Goal: Information Seeking & Learning: Check status

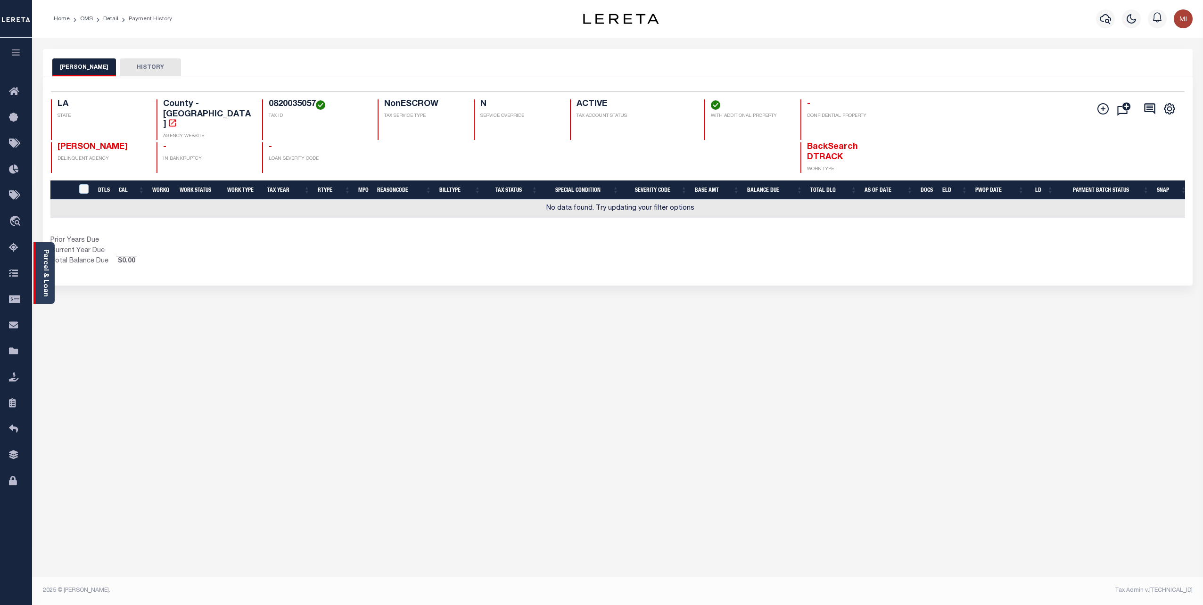
click at [46, 267] on link "Parcel & Loan" at bounding box center [45, 273] width 7 height 48
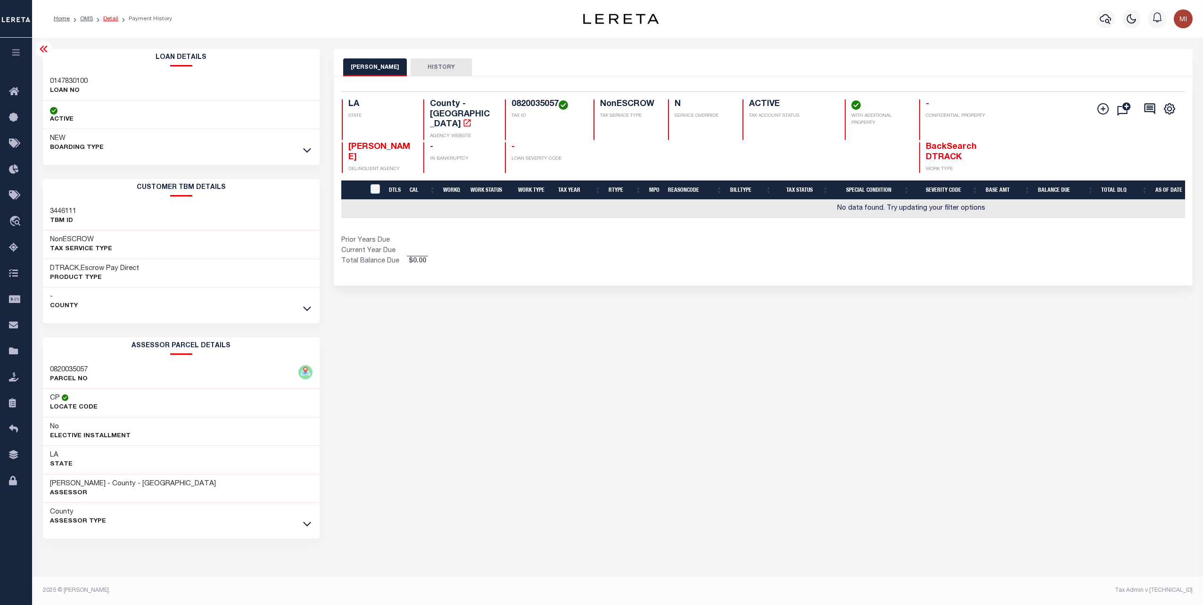
click at [112, 17] on link "Detail" at bounding box center [110, 19] width 15 height 6
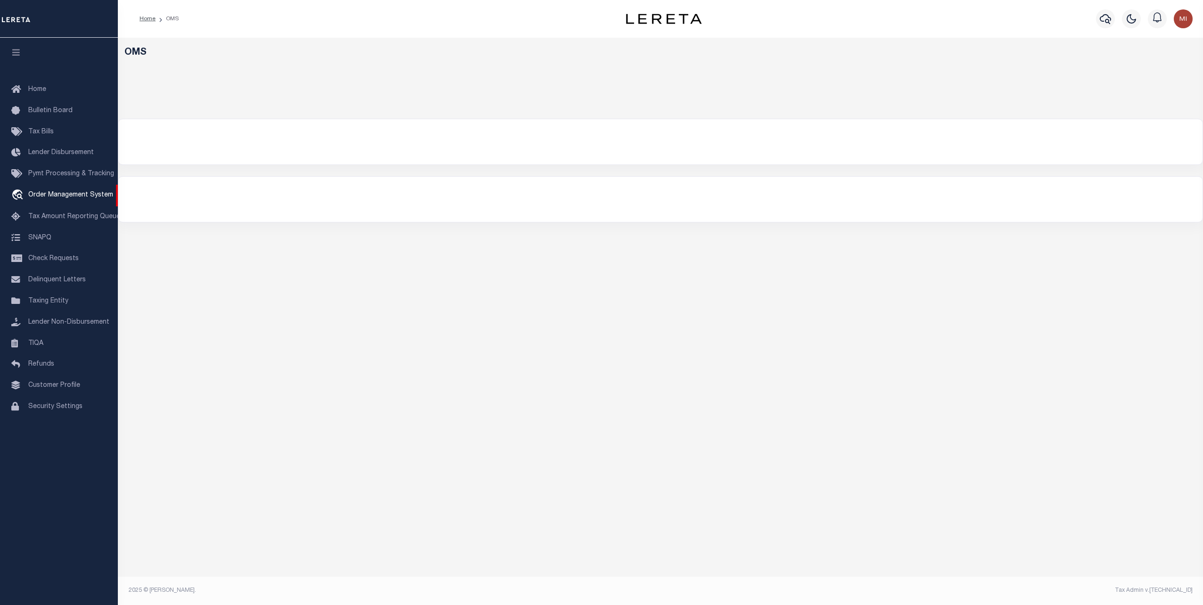
select select "200"
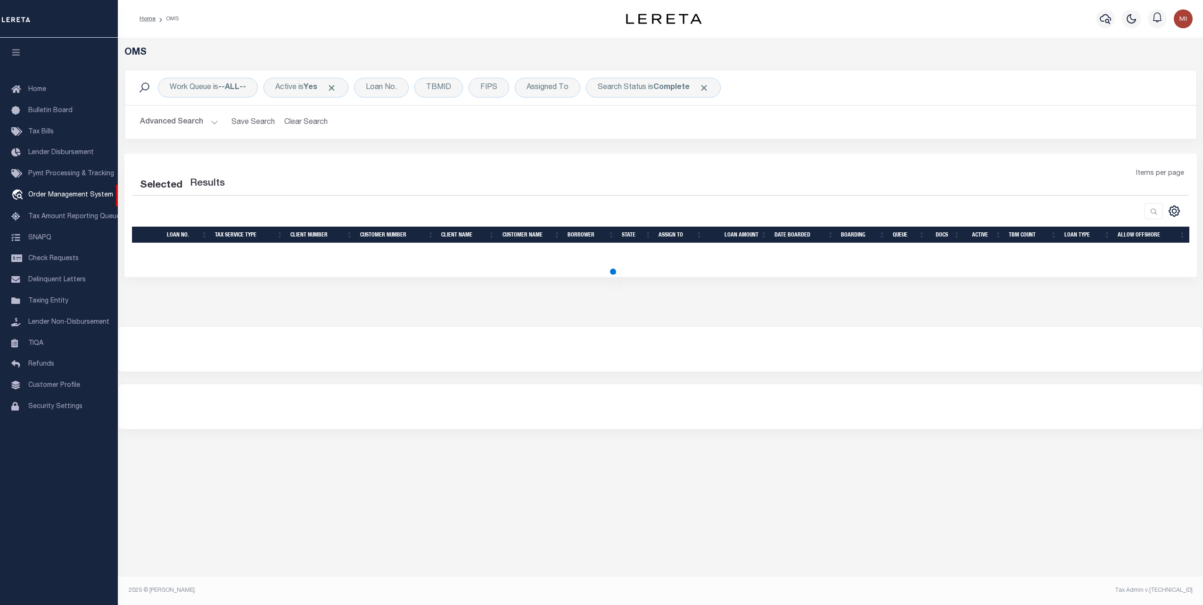
select select "200"
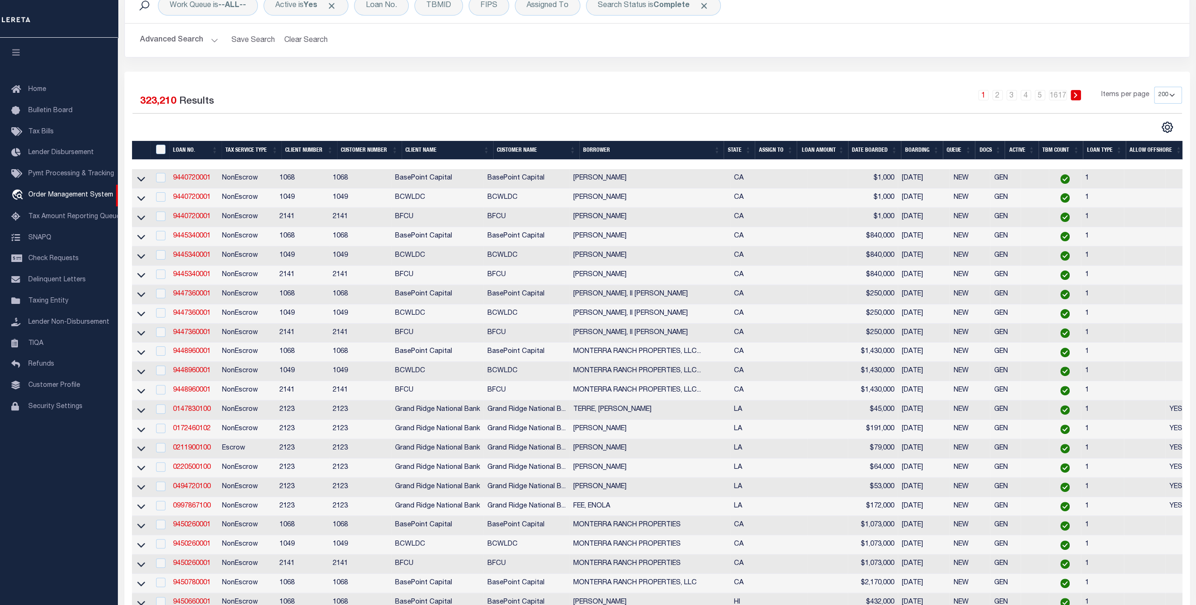
scroll to position [94, 0]
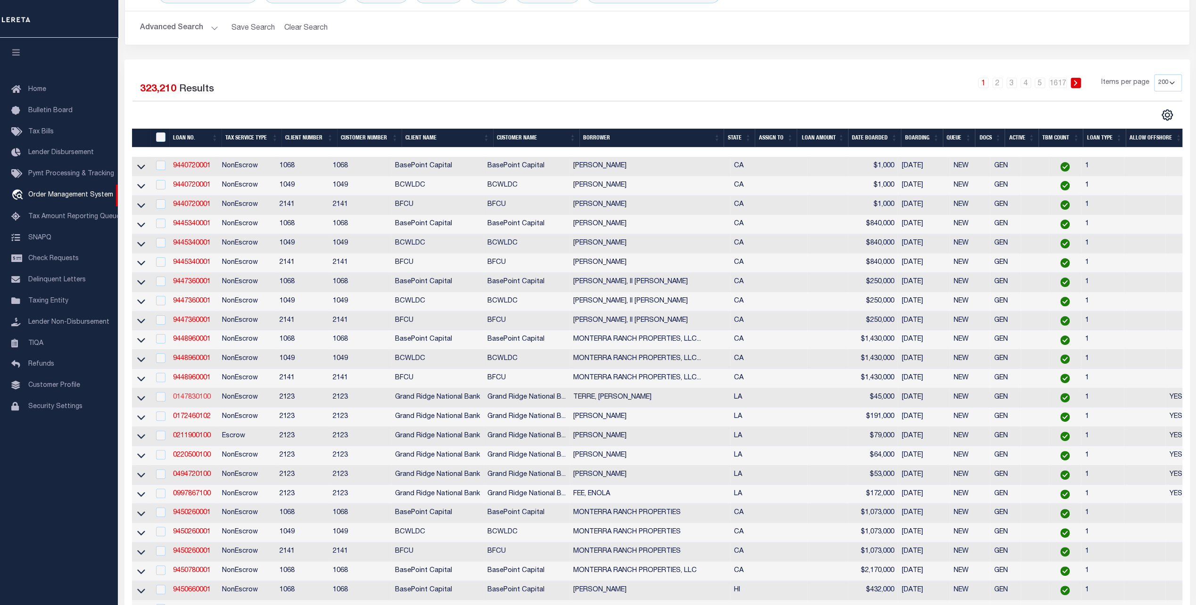
click at [193, 400] on link "0147830100" at bounding box center [192, 397] width 38 height 7
type input "0147830100"
type input "TERRE, [PERSON_NAME]"
select select
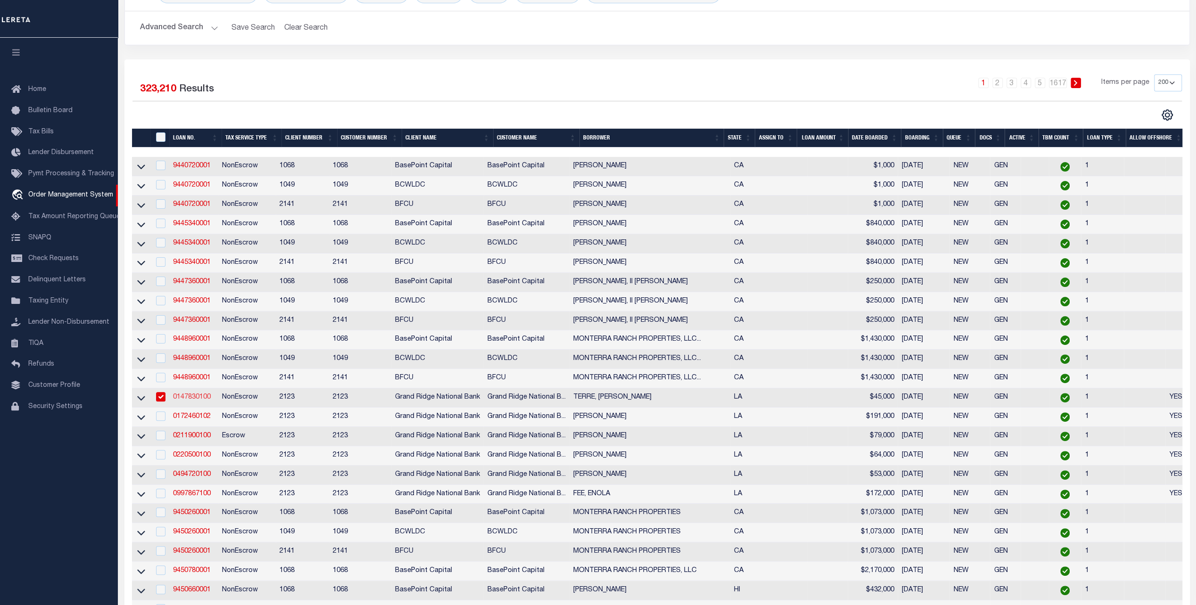
select select
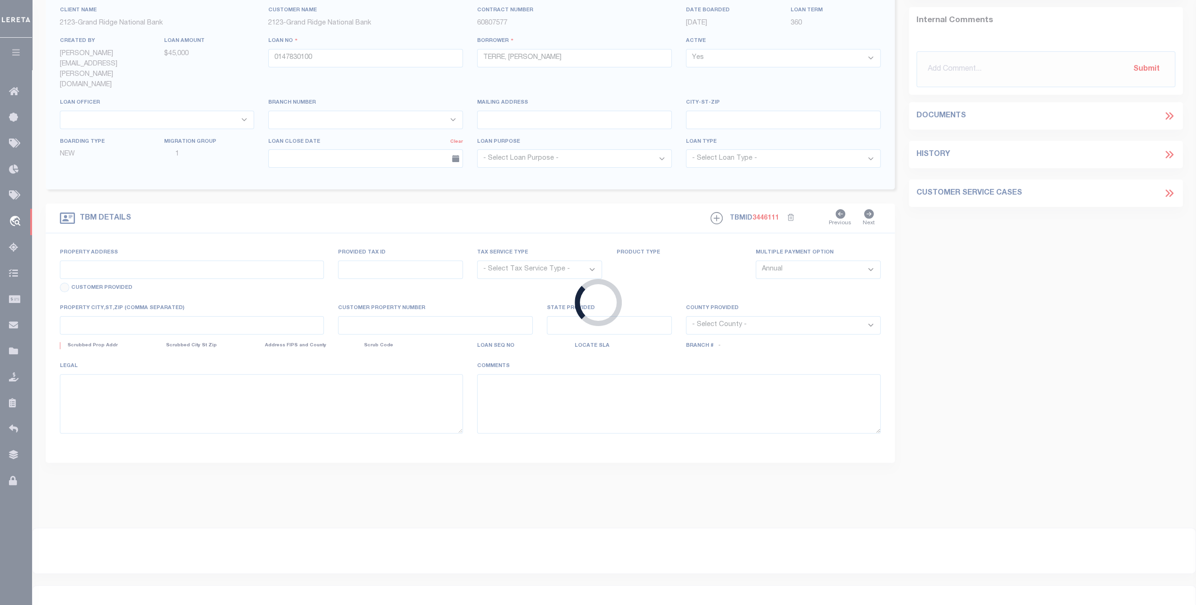
type input "934 PHOSPHOR AVE"
radio input "true"
type input "0820035057"
select select "NonEscrow"
select select
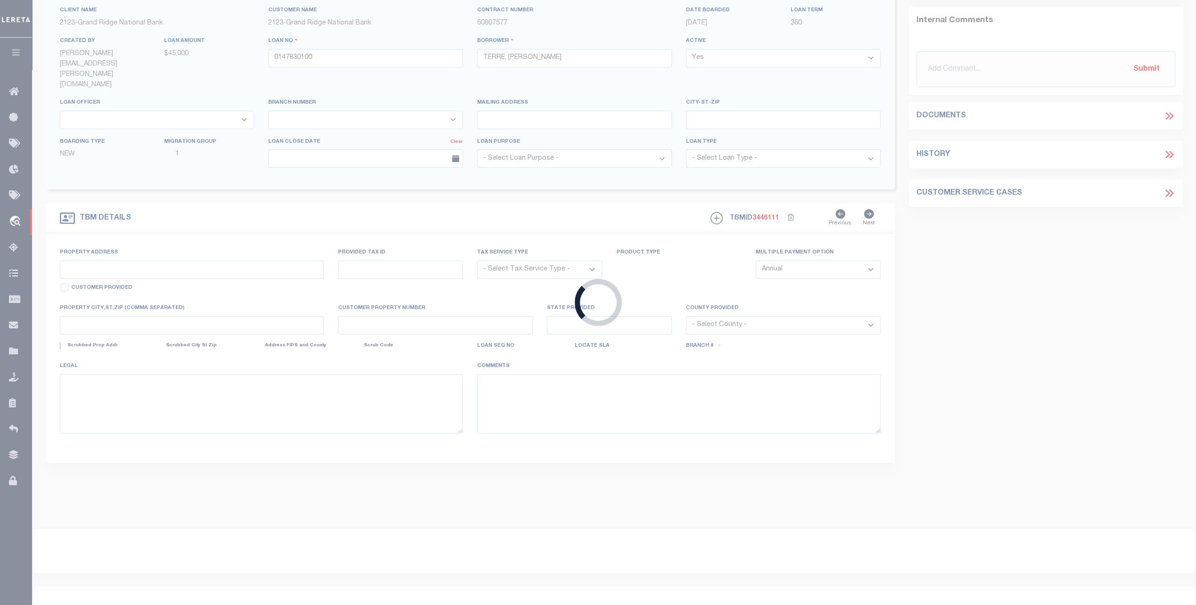
type input "METAIRIE LA 700052020"
type input "0147830100"
type input "LA"
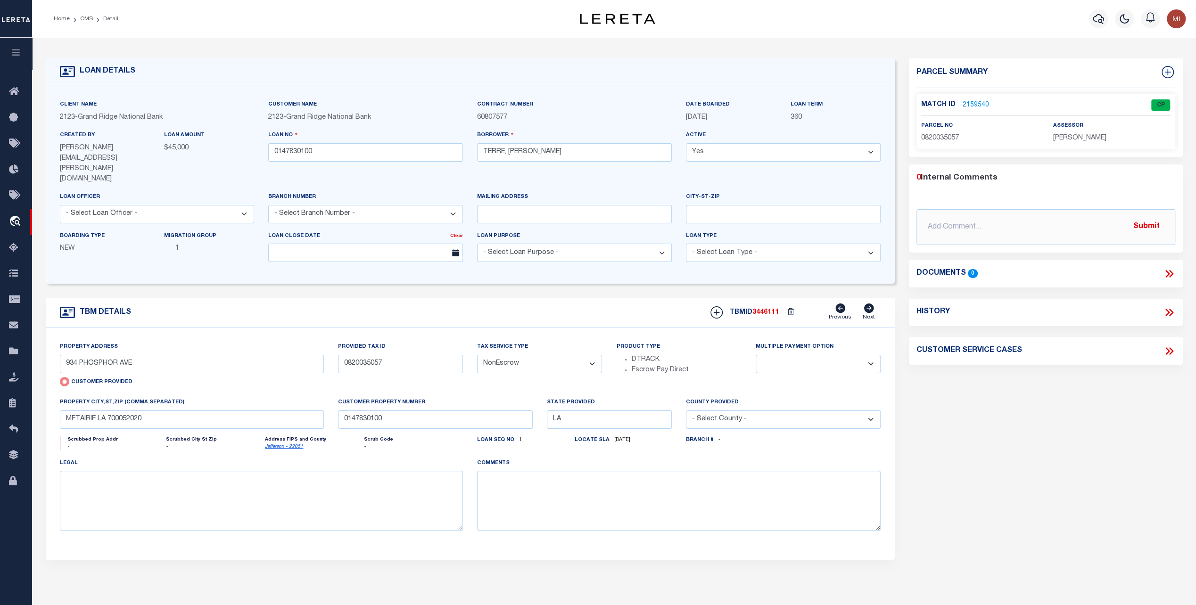
click at [766, 309] on span "3446111" at bounding box center [766, 312] width 26 height 7
copy span "3446111"
drag, startPoint x: 573, startPoint y: 541, endPoint x: 611, endPoint y: 531, distance: 39.0
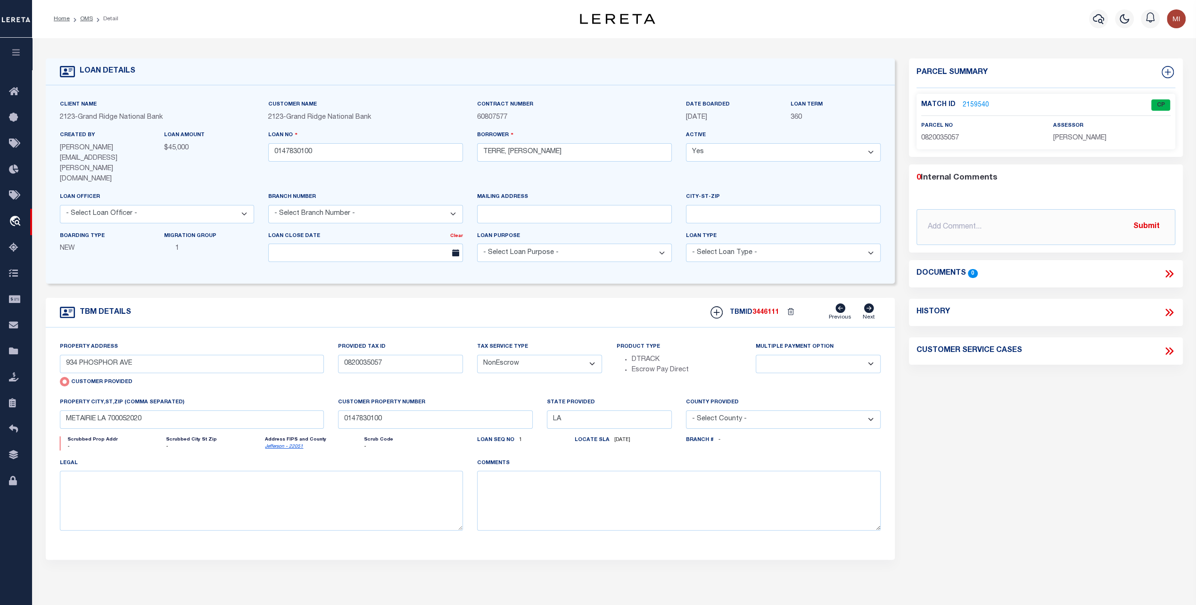
click at [573, 541] on div "Property Address 934 PHOSPHOR AVE Customer Provided Provided Tax ID 0820035057 …" at bounding box center [471, 444] width 850 height 232
click at [1119, 420] on div "Parcel Summary Match ID 2159540 0" at bounding box center [1046, 327] width 288 height 539
click at [846, 579] on div "LOAN DETAILS Client Name 2123" at bounding box center [614, 332] width 1164 height 588
click at [935, 382] on div "Parcel Summary Match ID 2159540 0" at bounding box center [1046, 327] width 288 height 539
click at [996, 437] on div "Parcel Summary Match ID 2159540 0" at bounding box center [1046, 327] width 288 height 539
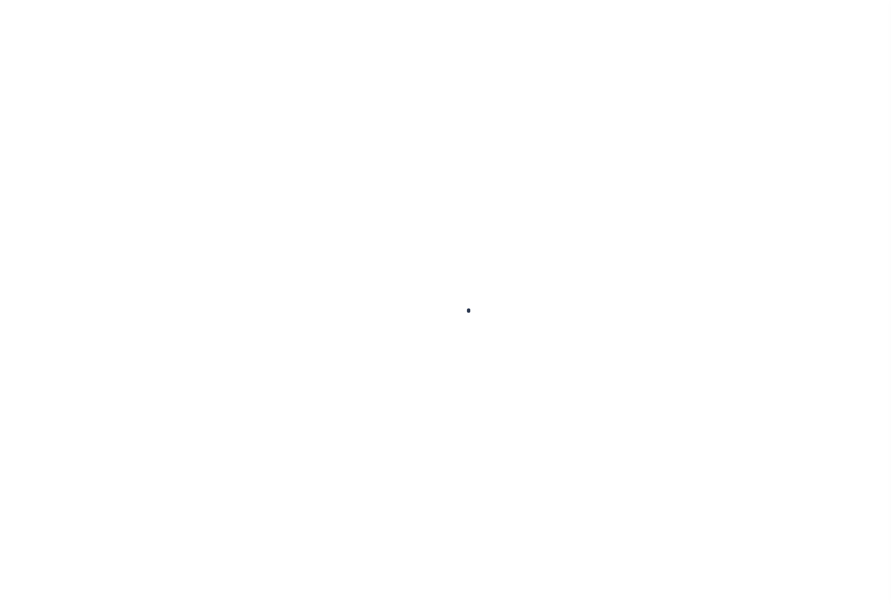
type input "0147830100"
type input "TERRE, [PERSON_NAME]"
select select
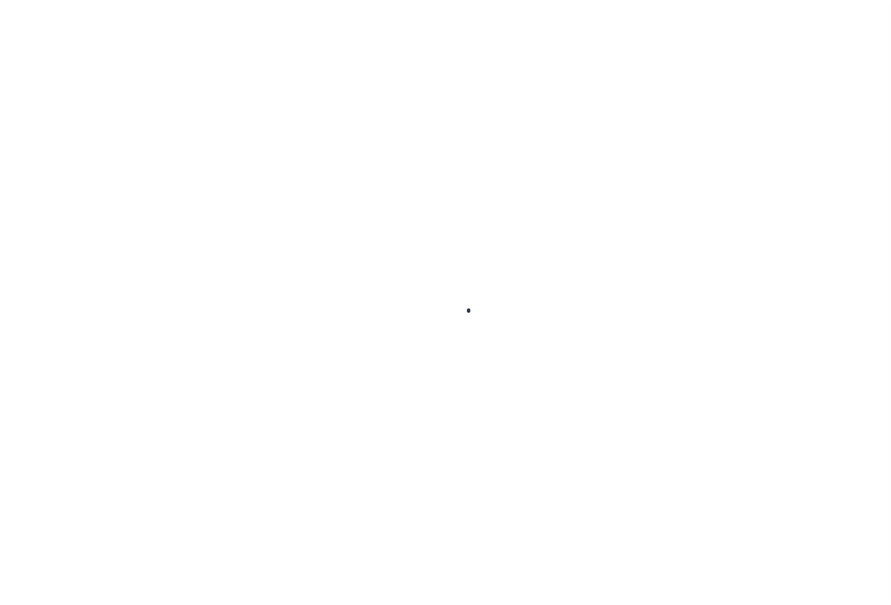
select select
type input "934 PHOSPHOR AVE"
radio input "true"
type input "0820035057"
select select "NonEscrow"
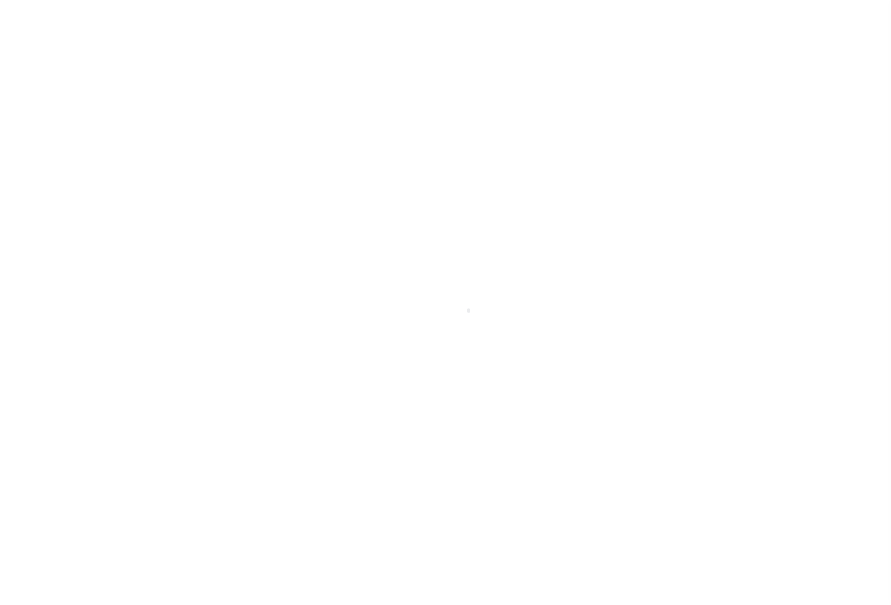
select select
type input "METAIRIE LA 700052020"
type input "0147830100"
type input "LA"
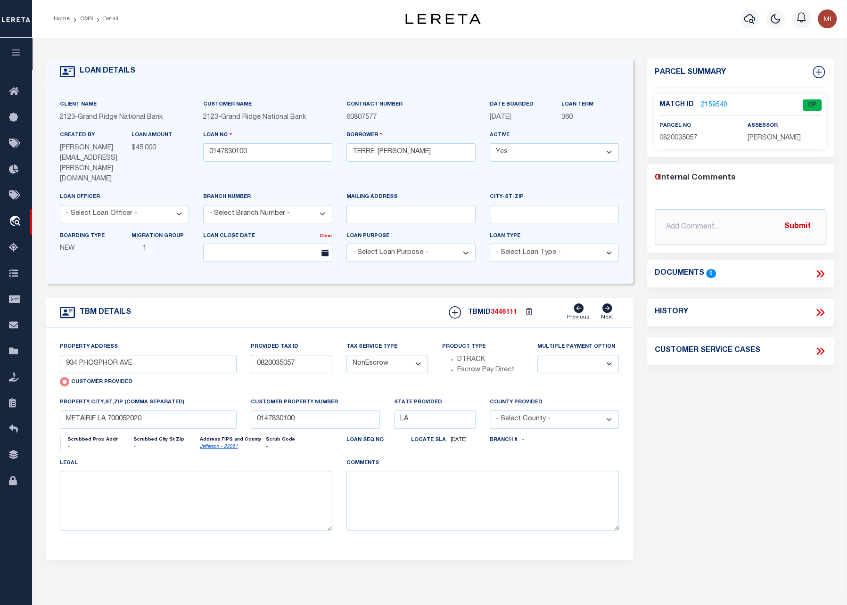
click at [706, 555] on div "Parcel Summary Match ID 2159540 0" at bounding box center [740, 327] width 201 height 539
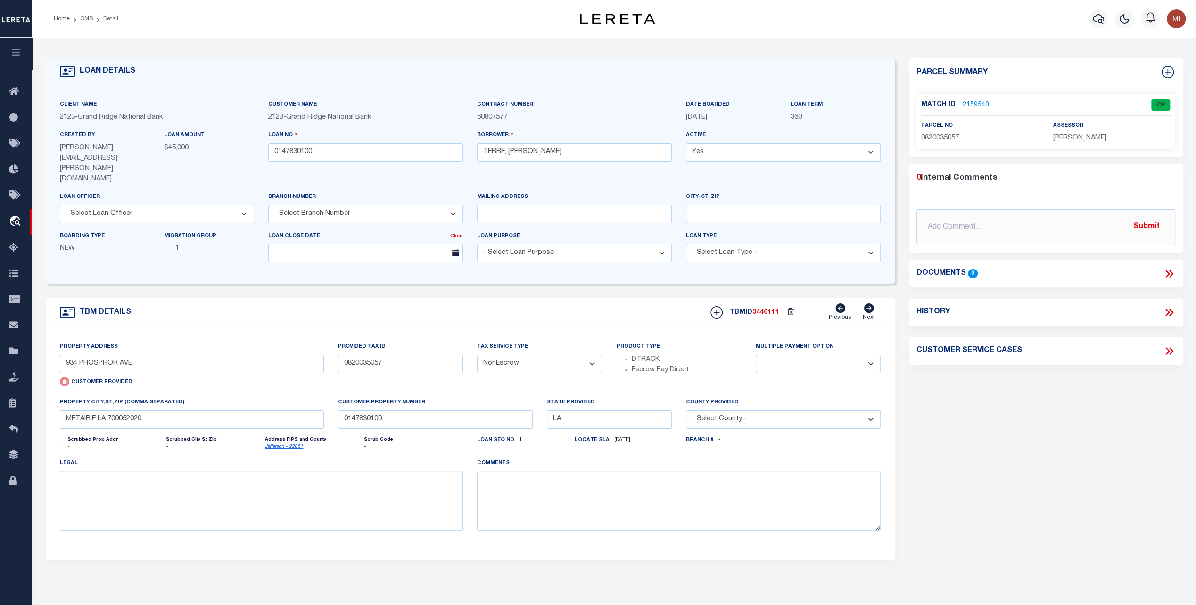
drag, startPoint x: 1012, startPoint y: 489, endPoint x: 1018, endPoint y: 487, distance: 5.8
click at [897, 489] on div "Parcel Summary Match ID 2159540 0" at bounding box center [1046, 327] width 288 height 539
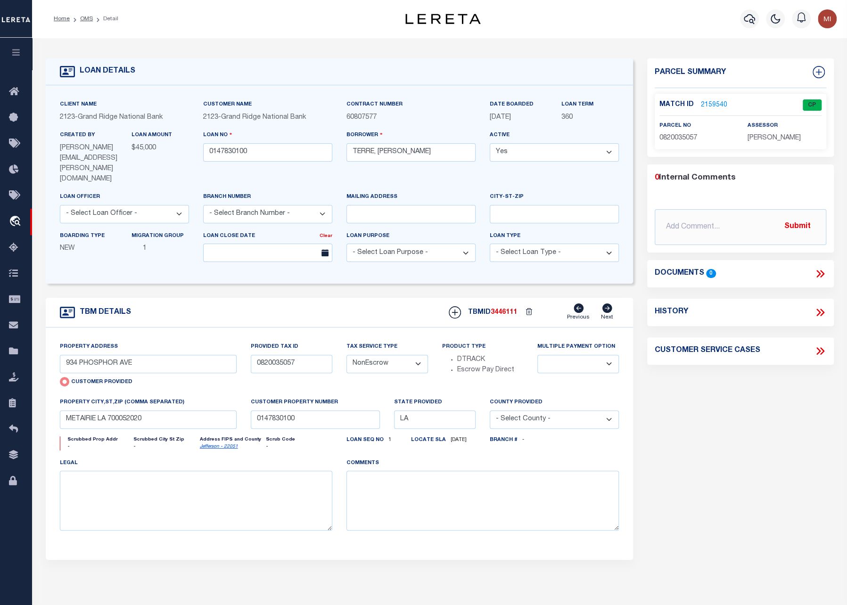
click at [714, 102] on link "2159540" at bounding box center [714, 105] width 26 height 10
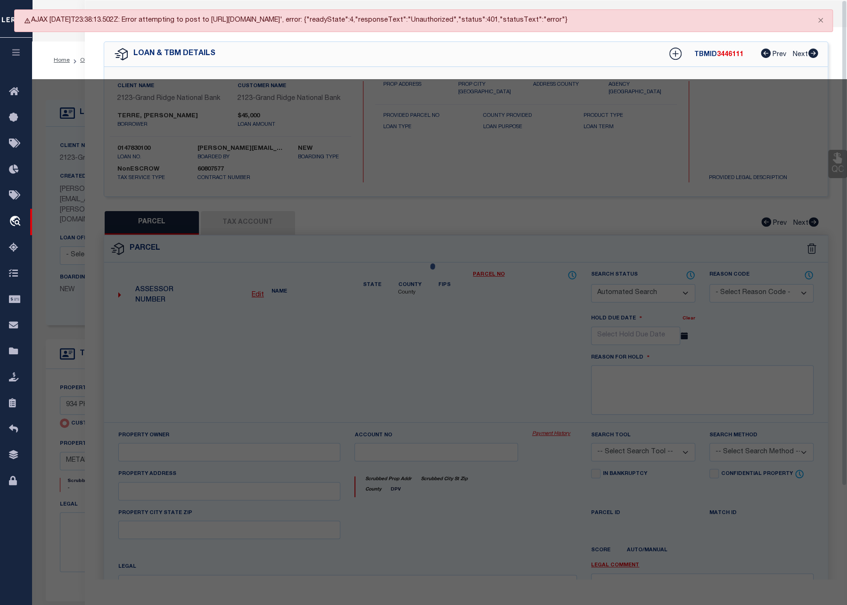
click at [465, 145] on div at bounding box center [439, 424] width 815 height 691
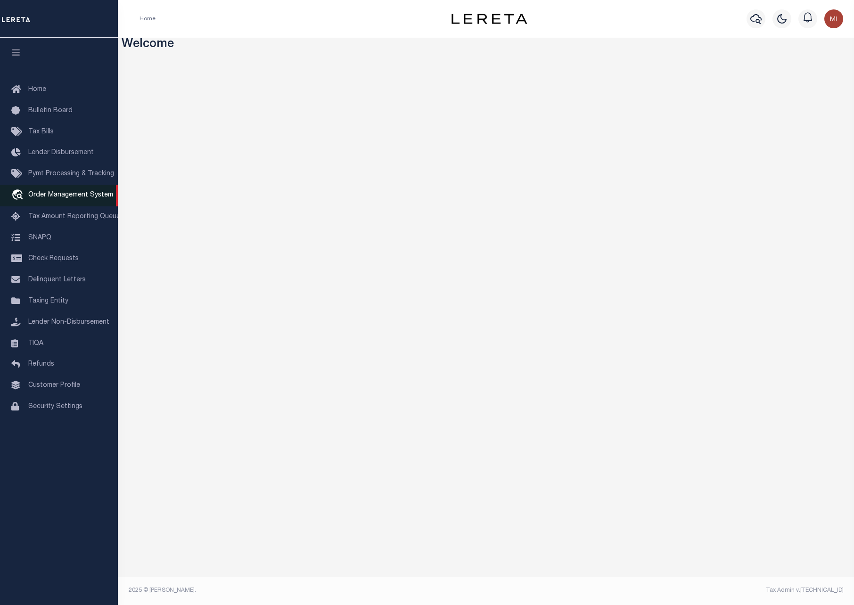
click at [59, 199] on span "Order Management System" at bounding box center [70, 195] width 85 height 7
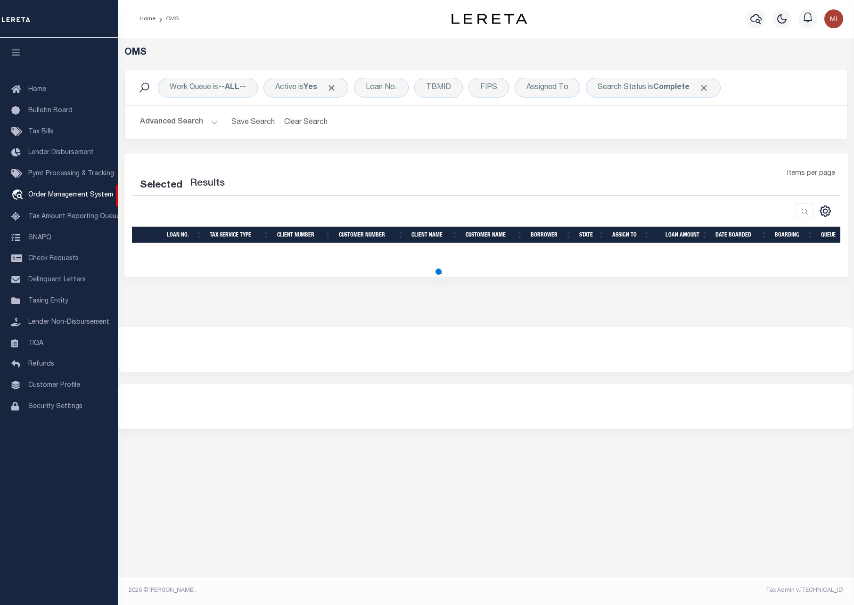
select select "200"
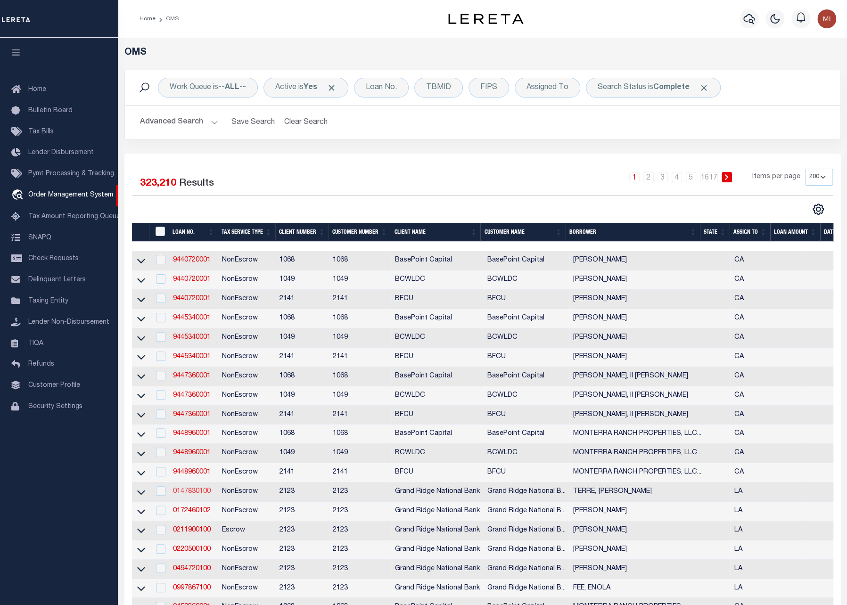
click at [191, 494] on link "0147830100" at bounding box center [192, 492] width 38 height 7
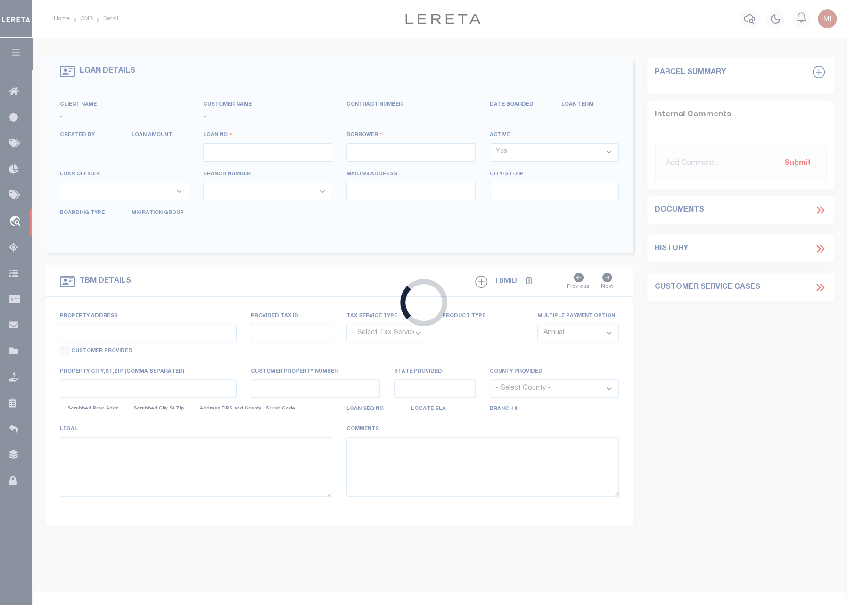
type input "0147830100"
type input "TERRE, [PERSON_NAME]"
select select
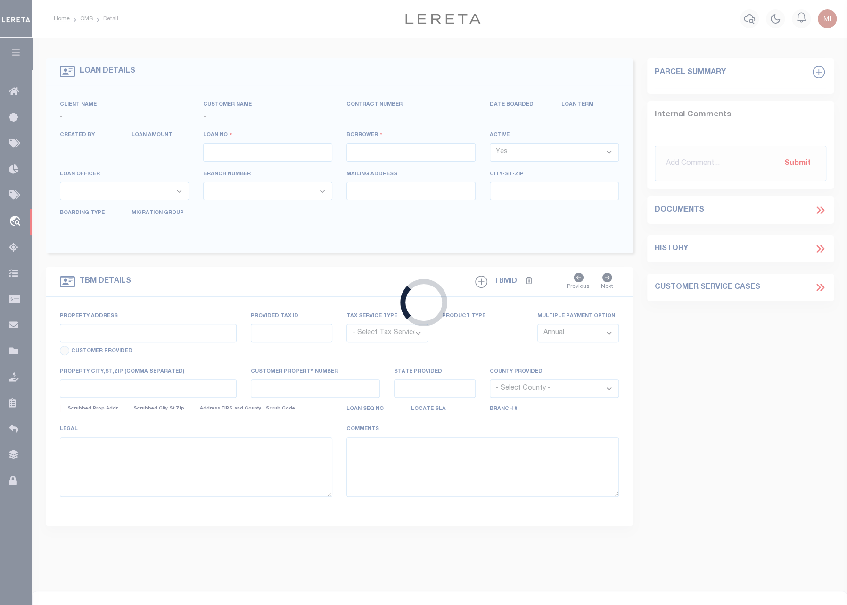
select select
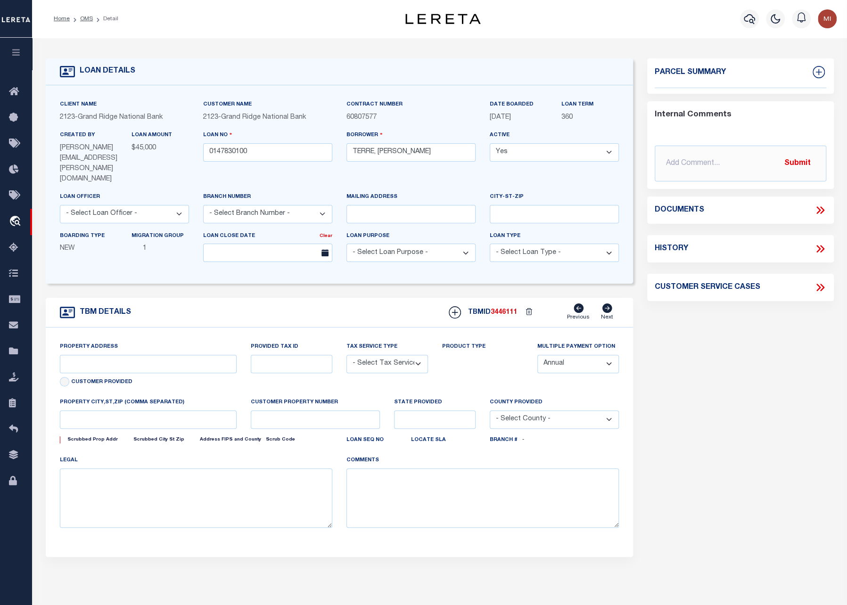
type input "934 PHOSPHOR AVE"
radio input "true"
type input "0820035057"
select select "NonEscrow"
select select
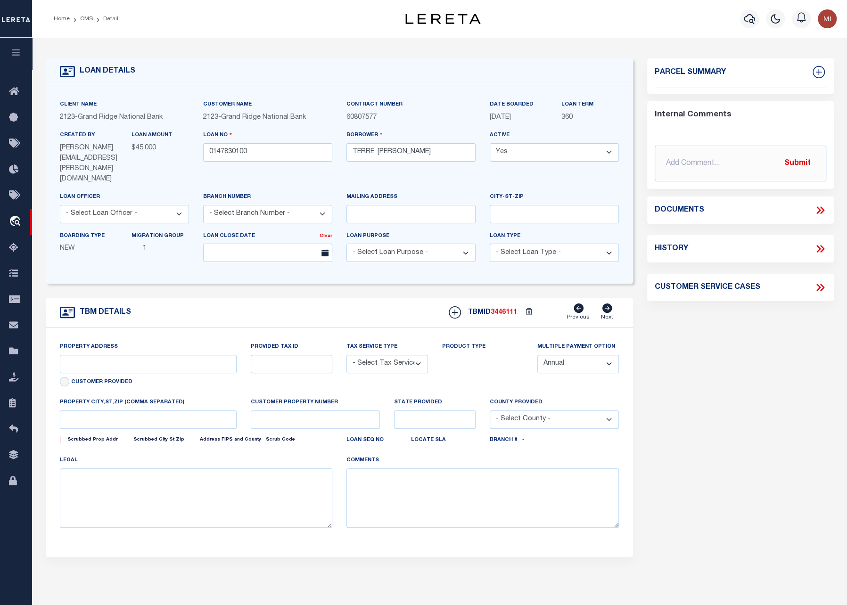
type input "METAIRIE LA 700052020"
type input "0147830100"
type input "LA"
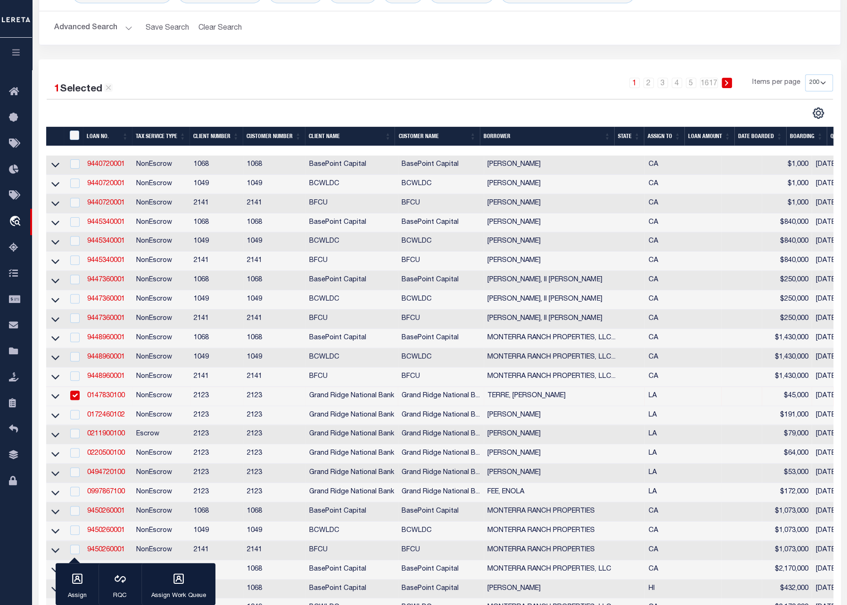
scroll to position [141, 0]
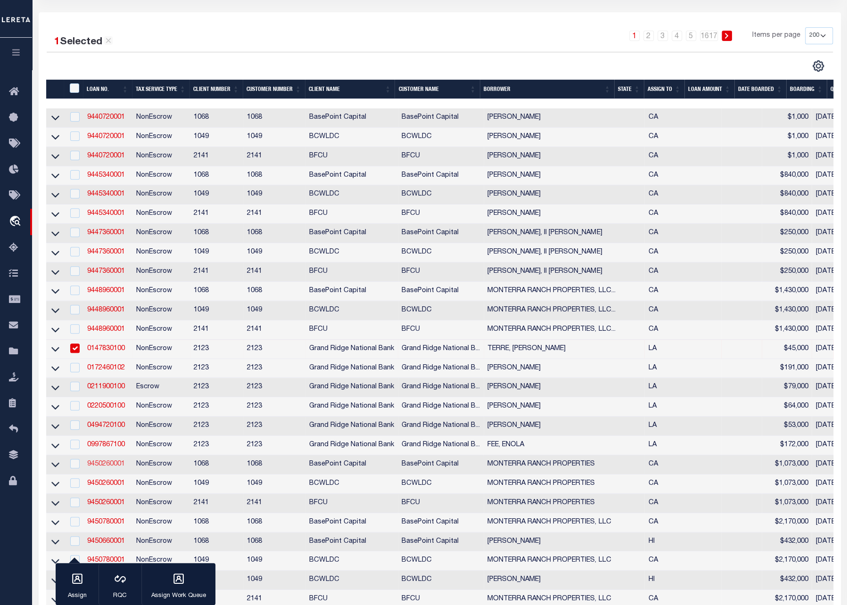
click at [115, 468] on link "9450260001" at bounding box center [106, 464] width 38 height 7
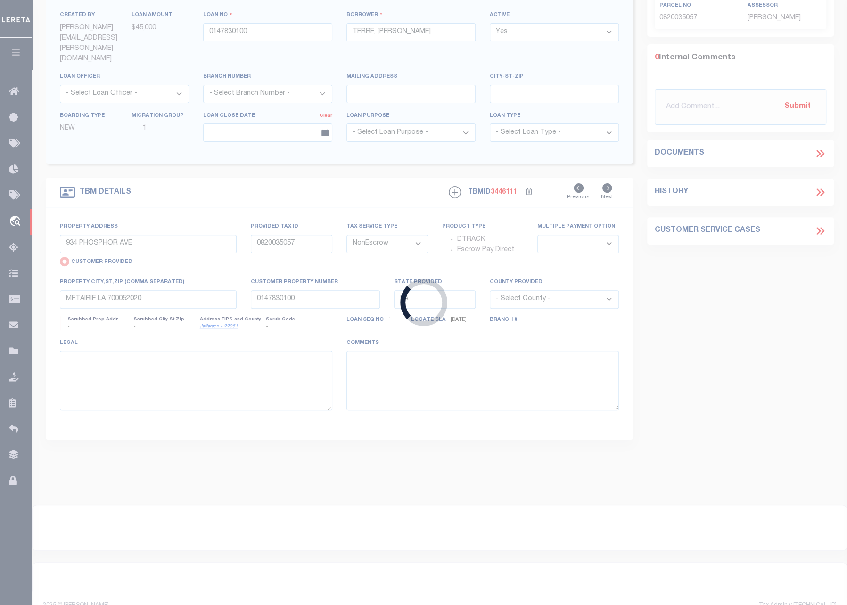
type input "9450260001"
type input "MONTERRA RANCH PROPERTIES"
type input "24258 VIA MALPASO"
type input "MONTEREY CA 93940"
select select
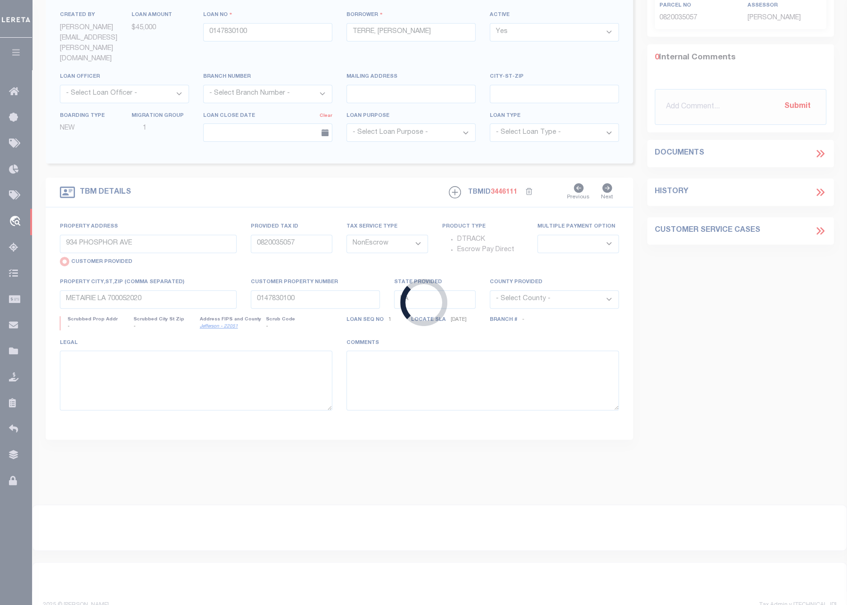
select select
type input "LOT 28, MONTERRA"
select select "NonEscrow"
select select
type input "MONTEREY CA 93940"
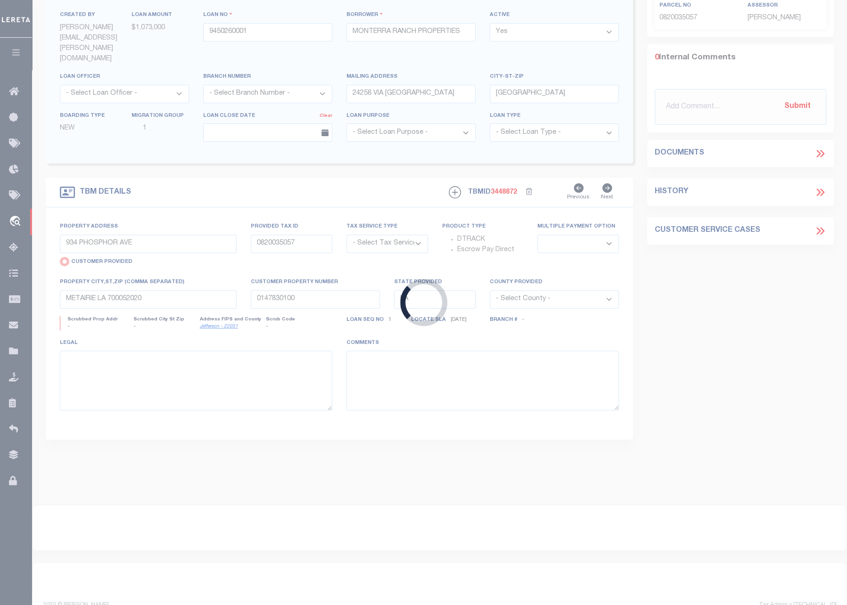
type input "9450260001"
type input "CA"
type textarea "UNVERIFIED CUSTOMER SUPPLIED APN 259-101-076"
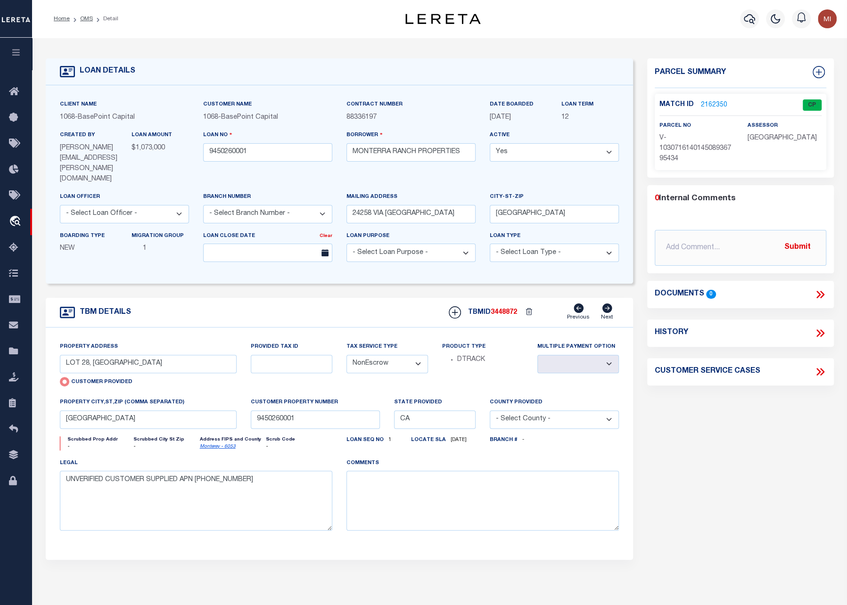
click at [717, 103] on link "2162350" at bounding box center [714, 105] width 26 height 10
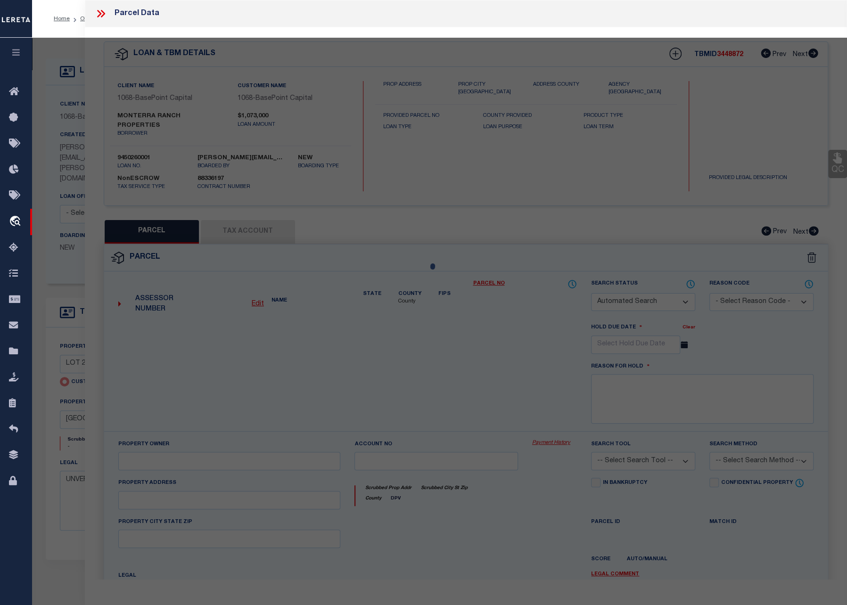
checkbox input "false"
select select "CP"
type input "LOT 28, MONTERRA"
checkbox input "false"
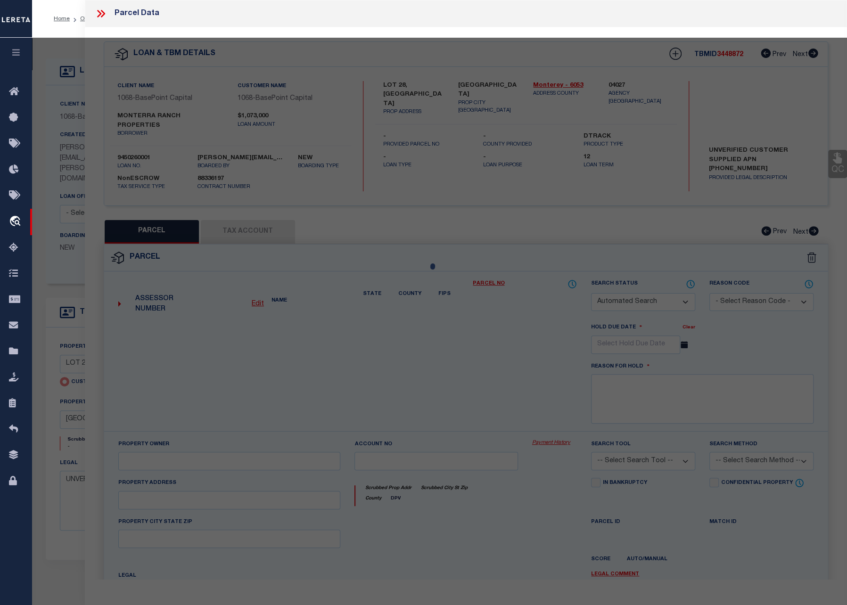
type input "MONTEREY CA 93940"
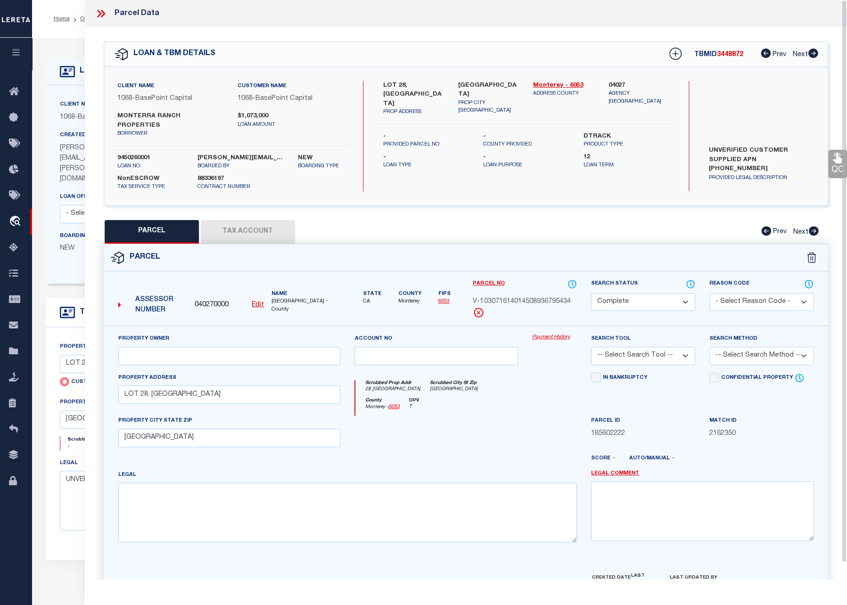
click at [562, 334] on link "Payment History" at bounding box center [554, 338] width 45 height 8
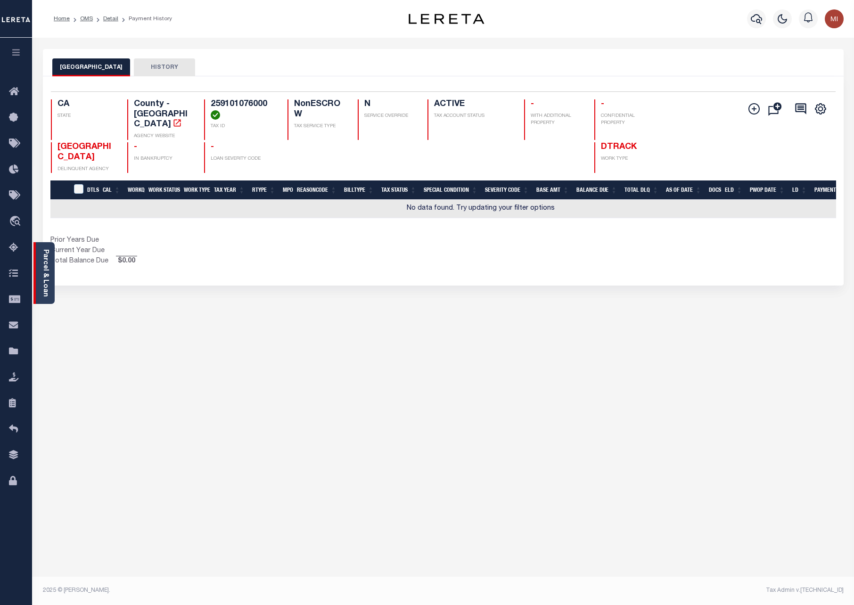
click at [47, 259] on link "Parcel & Loan" at bounding box center [45, 273] width 7 height 48
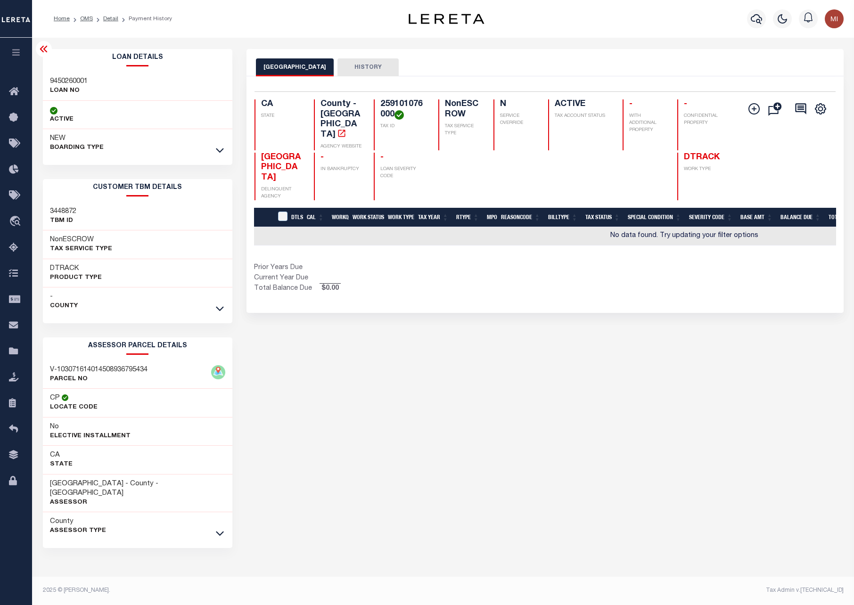
click at [66, 213] on h3 "3448872" at bounding box center [63, 211] width 26 height 9
click at [73, 81] on h3 "9450260001" at bounding box center [69, 81] width 38 height 9
click at [114, 17] on link "Detail" at bounding box center [110, 19] width 15 height 6
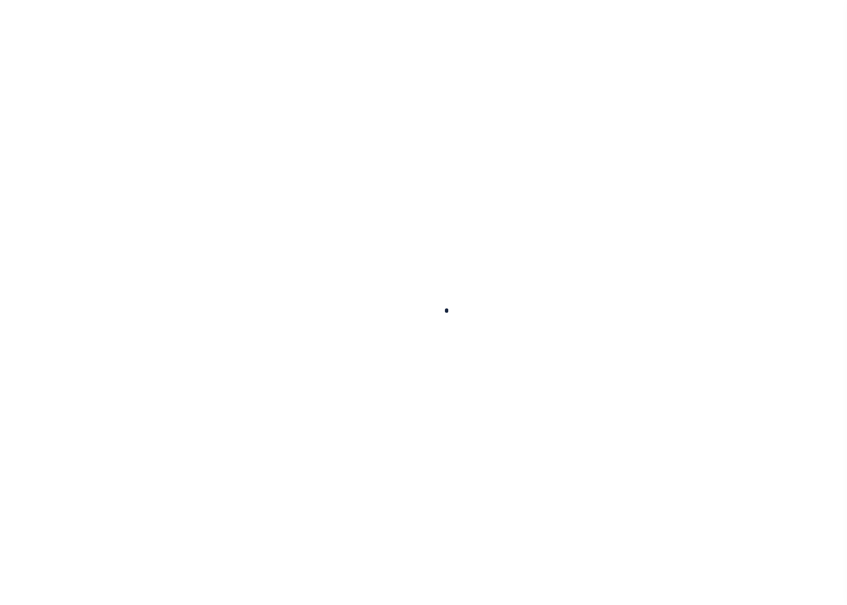
type input "9450260001"
type input "MONTERRA RANCH PROPERTIES"
select select
type input "24258 VIA MALPASO"
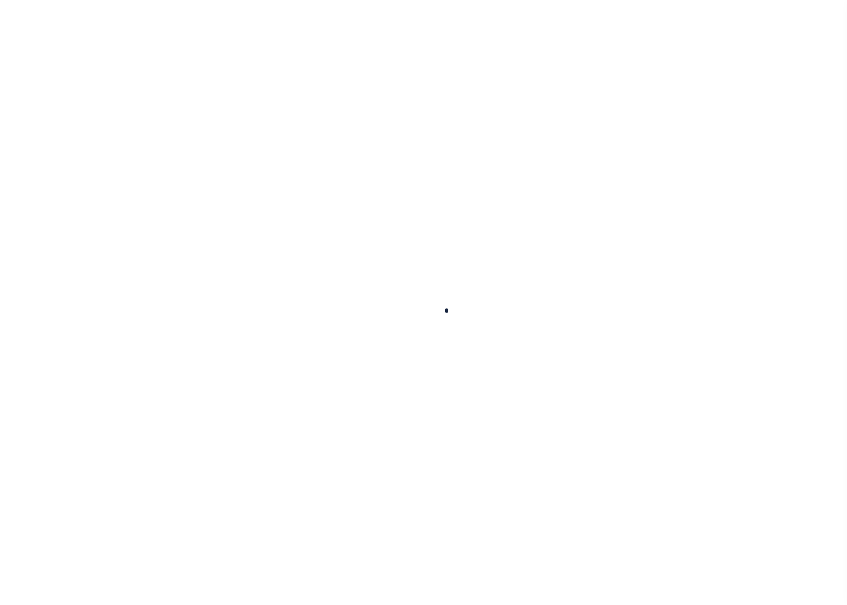
type input "MONTEREY CA 93940"
select select
type input "LOT 28, MONTERRA"
radio input "true"
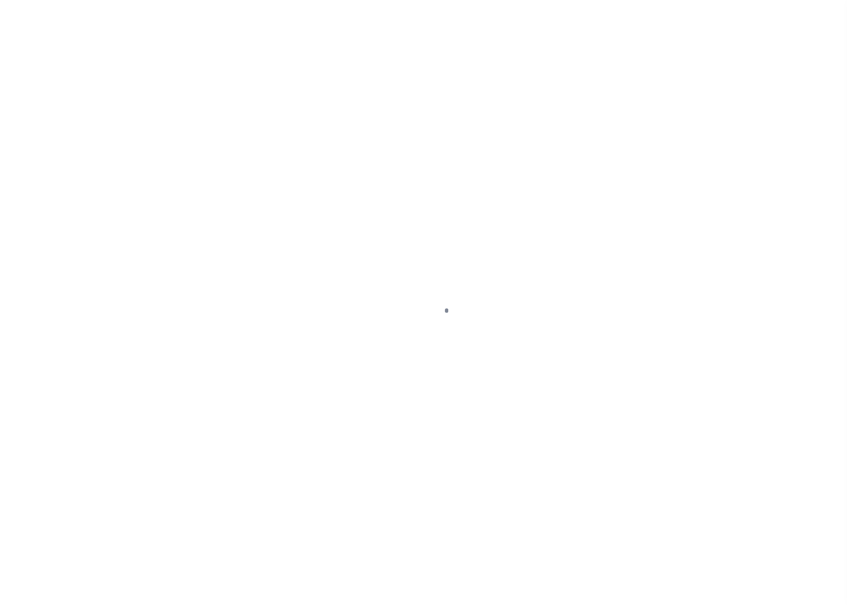
select select "NonEscrow"
select select
type input "MONTEREY CA 93940"
type input "9450260001"
type input "CA"
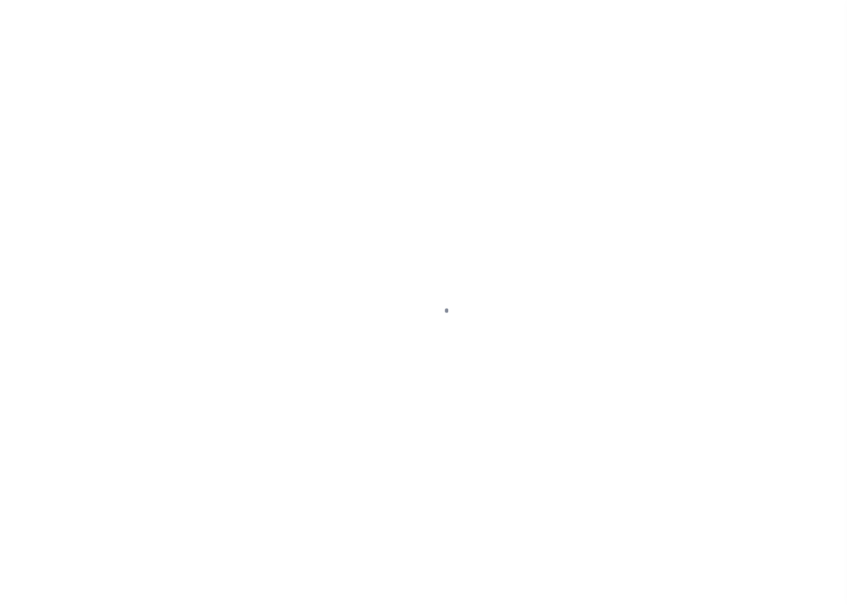
type textarea "UNVERIFIED CUSTOMER SUPPLIED APN 259-101-076"
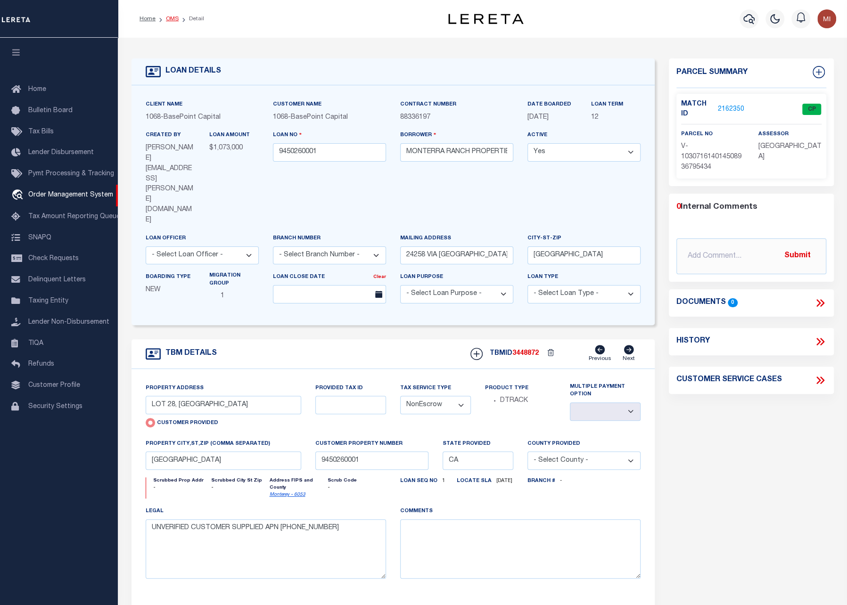
click at [171, 19] on link "OMS" at bounding box center [172, 19] width 13 height 6
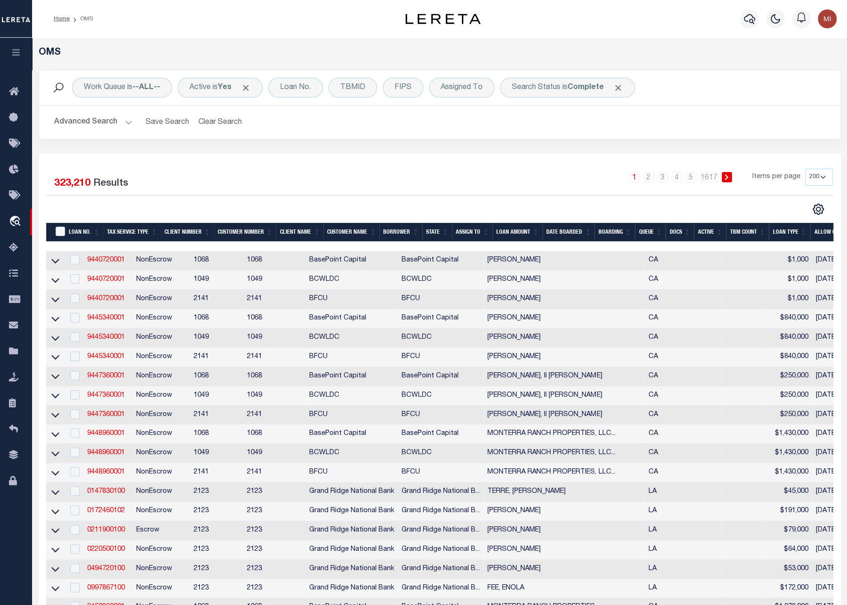
click at [112, 125] on button "Advanced Search" at bounding box center [93, 122] width 78 height 18
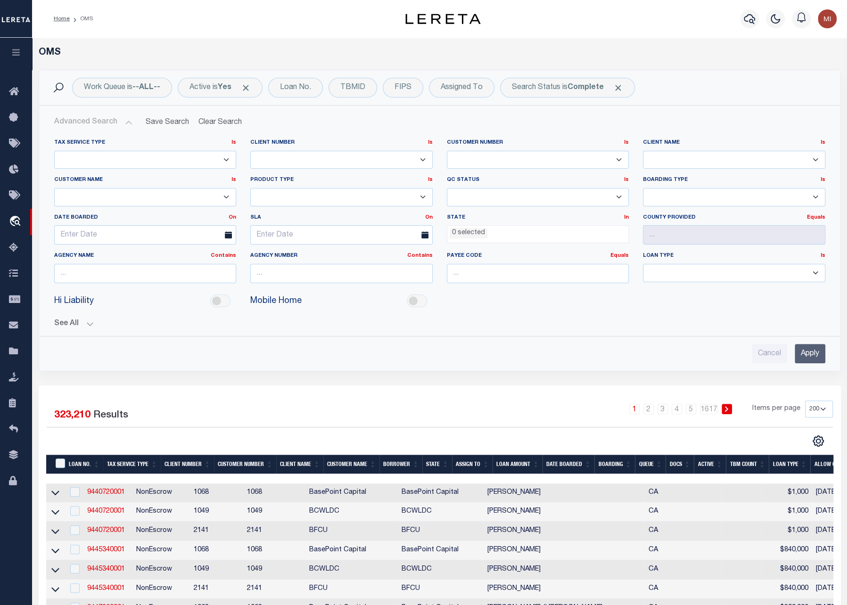
click at [316, 158] on select "1011 1012 1013 1014 1019 1042 1049 1052 1053 1055 1058 1060 1063 1064 1065 1069…" at bounding box center [341, 160] width 182 height 18
click at [142, 196] on select "AB ABGGL ABL Accumatch - Refunds ACM CGS IV-B-B LN LLC ACM CGS IV-B-B RE LLC AC…" at bounding box center [145, 197] width 182 height 18
click at [122, 195] on select "AB ABGGL ABL Accumatch - Refunds ACM CGS IV-B-B LN LLC ACM CGS IV-B-B RE LLC AC…" at bounding box center [145, 197] width 182 height 18
select select "Grand Ridge National Bank"
click at [54, 188] on select "AB ABGGL ABL Accumatch - Refunds ACM CGS IV-B-B LN LLC ACM CGS IV-B-B RE LLC AC…" at bounding box center [145, 197] width 182 height 18
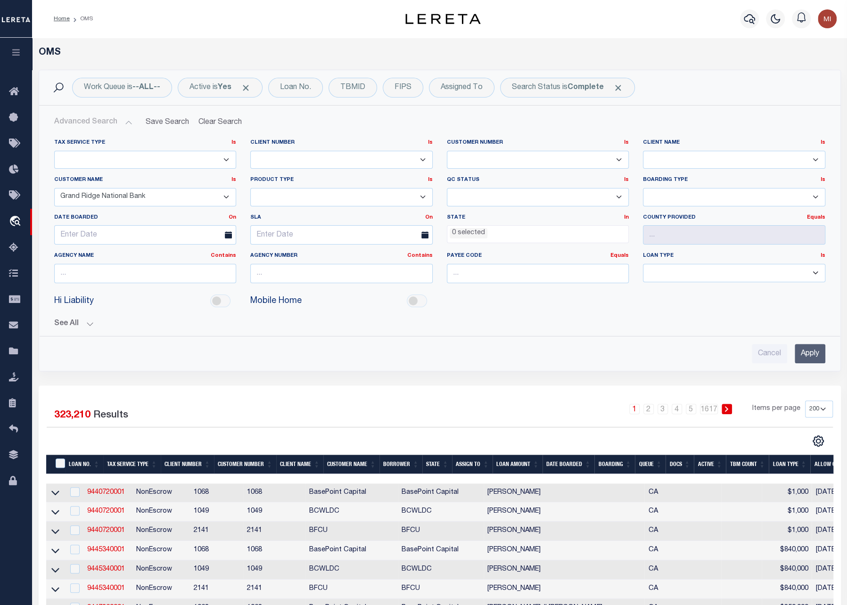
click at [801, 349] on input "Apply" at bounding box center [810, 353] width 31 height 19
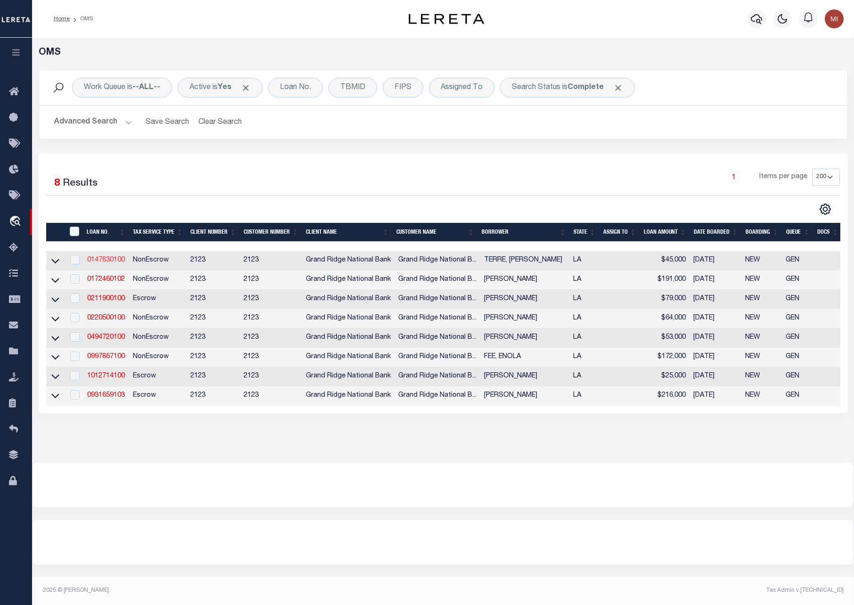
click at [101, 260] on link "0147830100" at bounding box center [106, 260] width 38 height 7
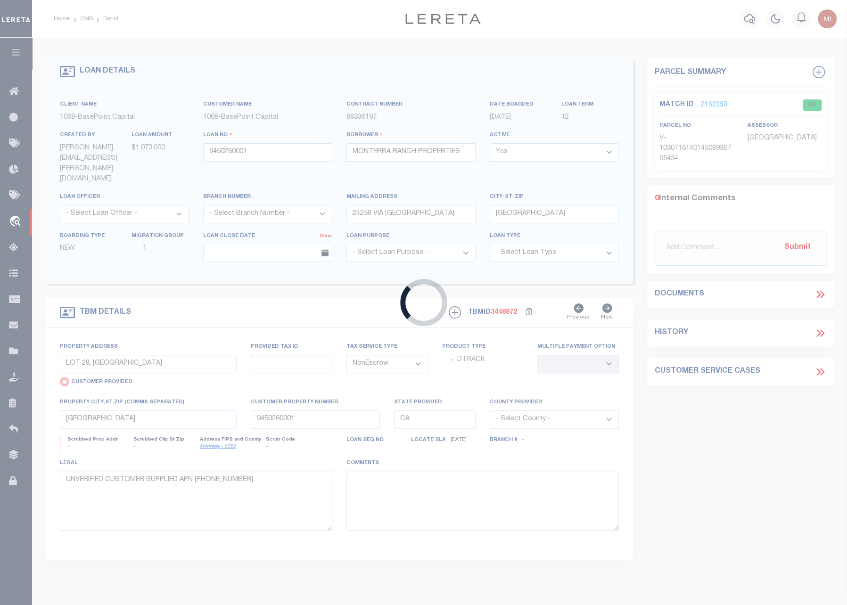
type input "0147830100"
type input "TERRE, JOHN"
select select
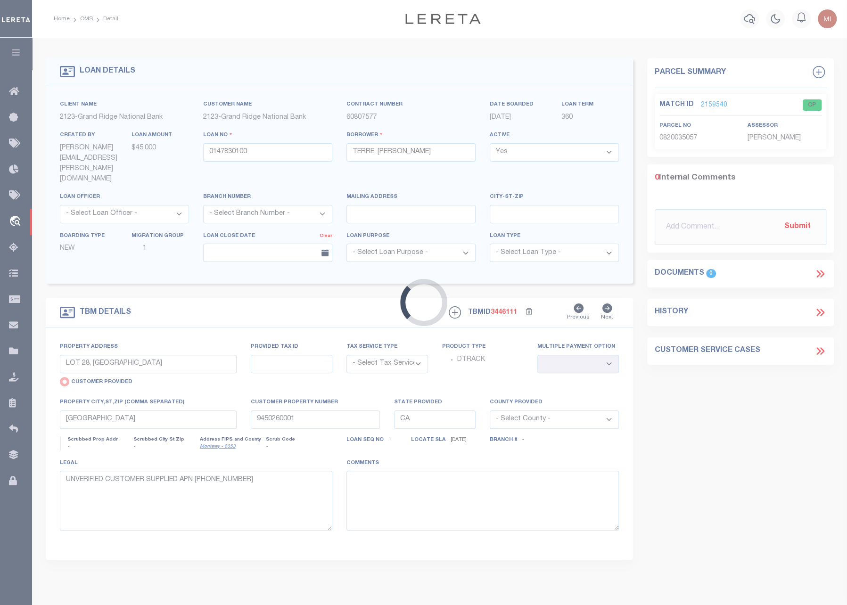
type input "934 PHOSPHOR AVE"
type input "0820035057"
select select "NonEscrow"
select select
type input "METAIRIE LA 700052020"
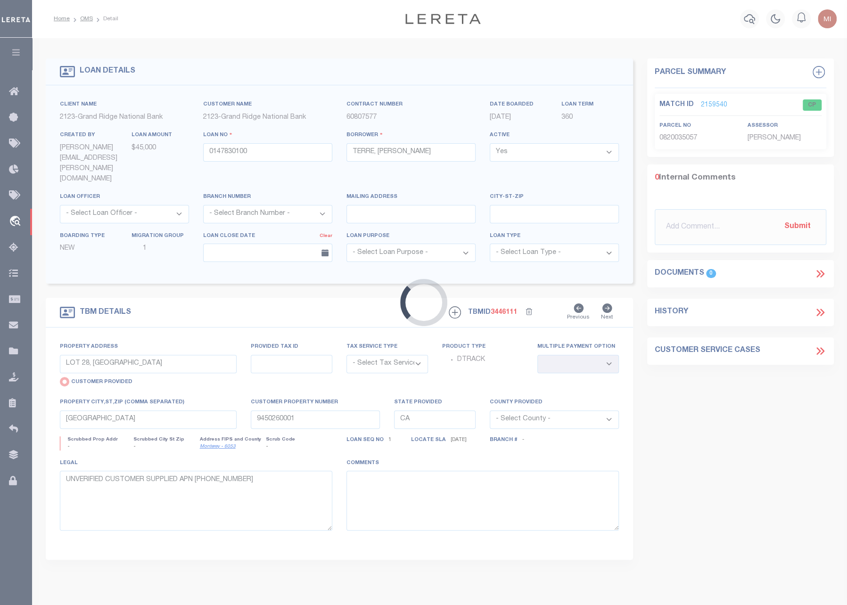
type input "0147830100"
type input "LA"
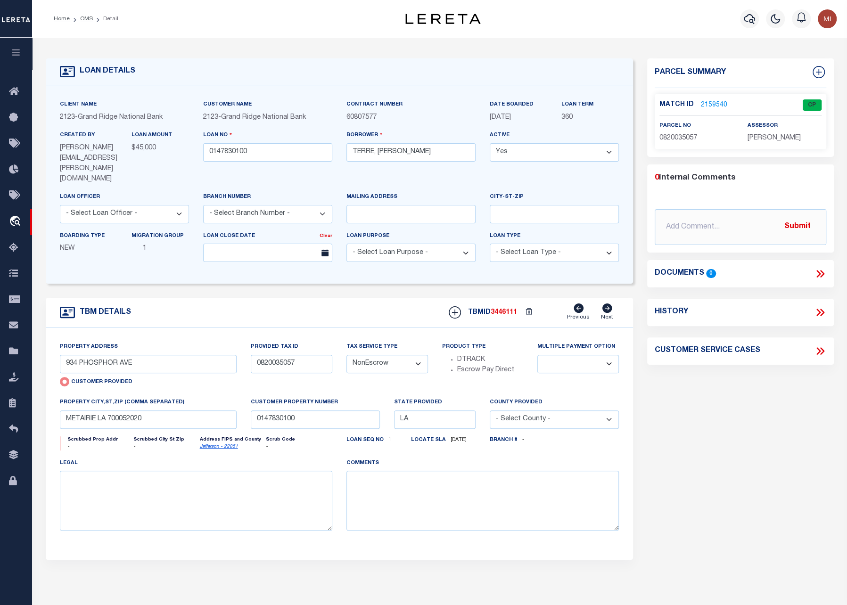
click at [713, 103] on link "2159540" at bounding box center [714, 105] width 26 height 10
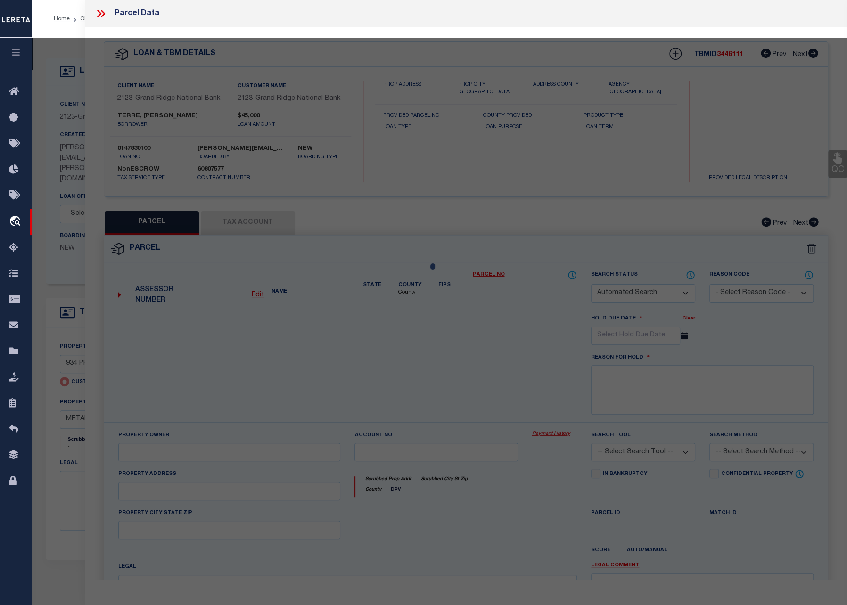
checkbox input "false"
select select "CP"
type input "934 PHOSPHOR AVE"
checkbox input "false"
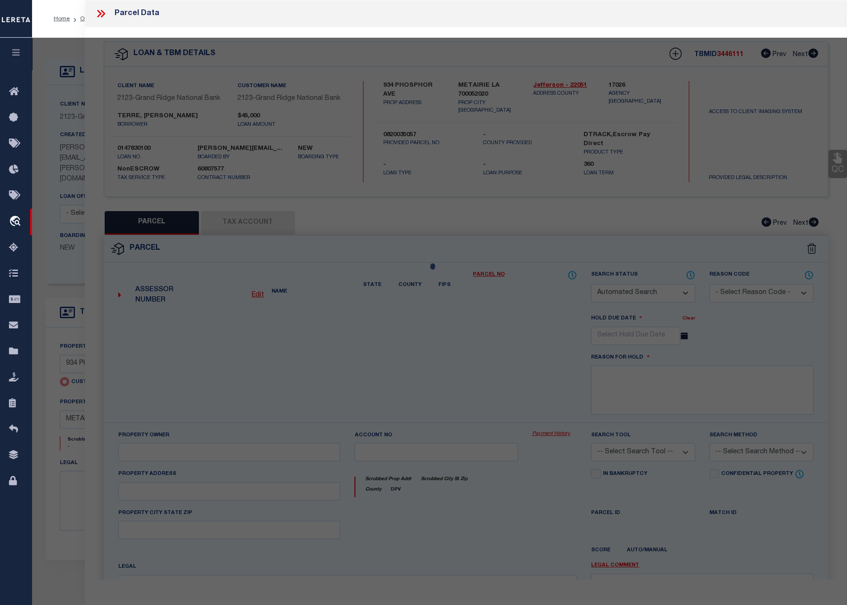
type input "METAIRIE LA 700052020"
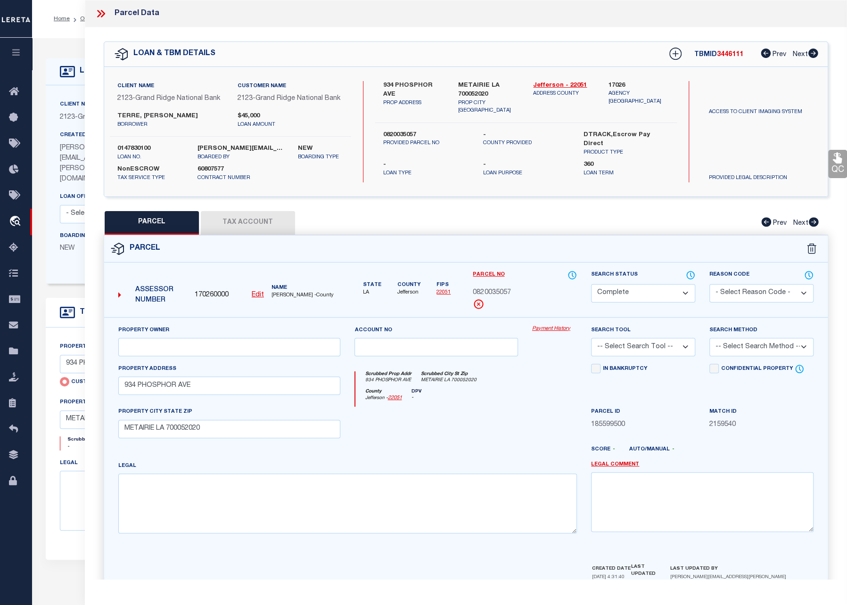
click at [550, 325] on link "Payment History" at bounding box center [554, 329] width 45 height 8
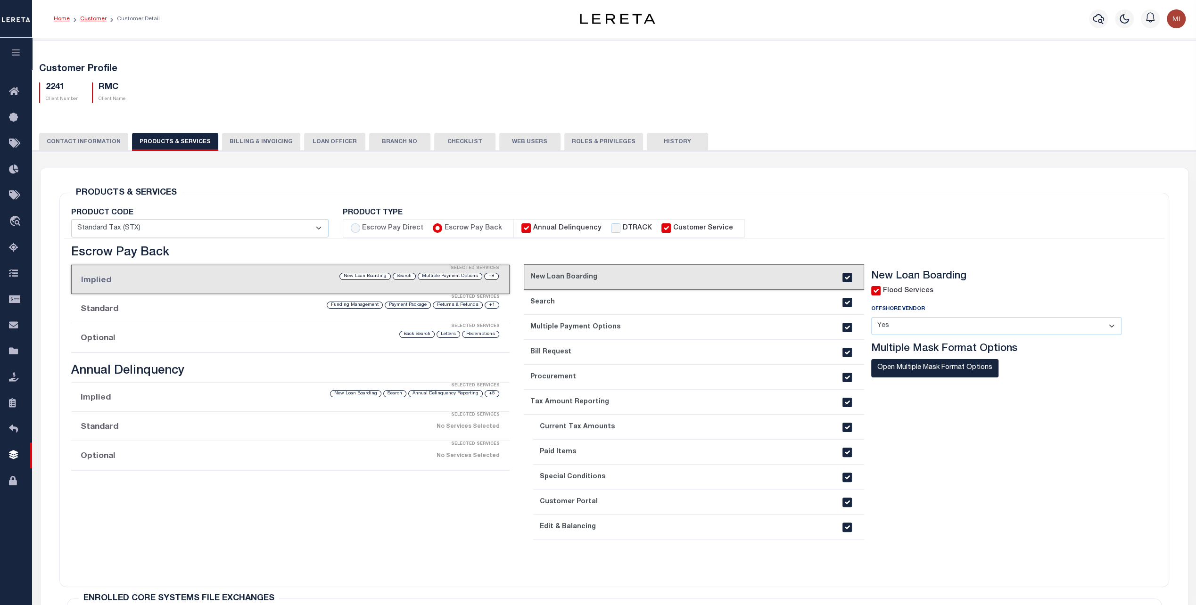
click at [96, 18] on link "Customer" at bounding box center [93, 19] width 26 height 6
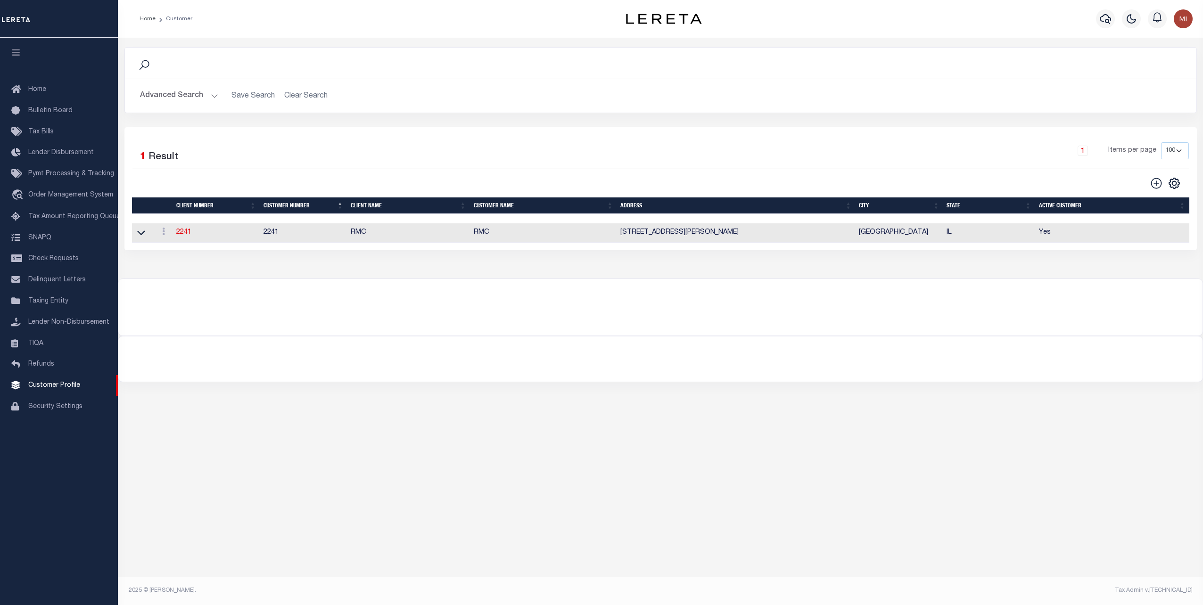
click at [192, 103] on button "Advanced Search" at bounding box center [179, 96] width 78 height 18
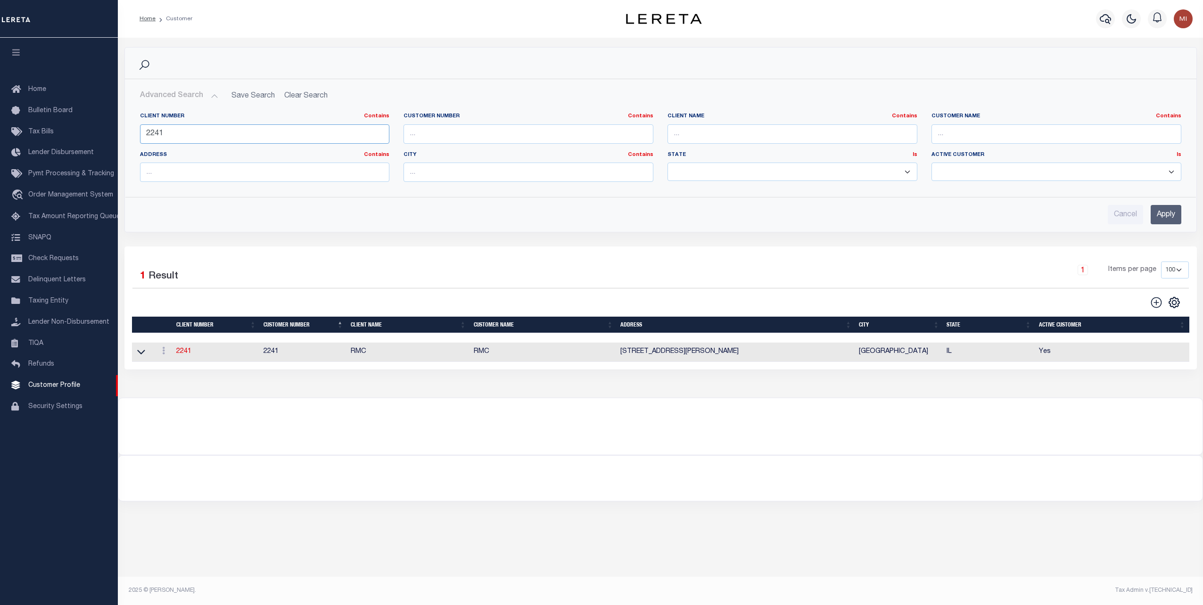
drag, startPoint x: 208, startPoint y: 134, endPoint x: 134, endPoint y: 136, distance: 74.1
click at [138, 136] on div "Client Number Contains Contains Is 2241" at bounding box center [265, 132] width 264 height 39
type input "2123"
click at [1162, 213] on input "Apply" at bounding box center [1166, 214] width 31 height 19
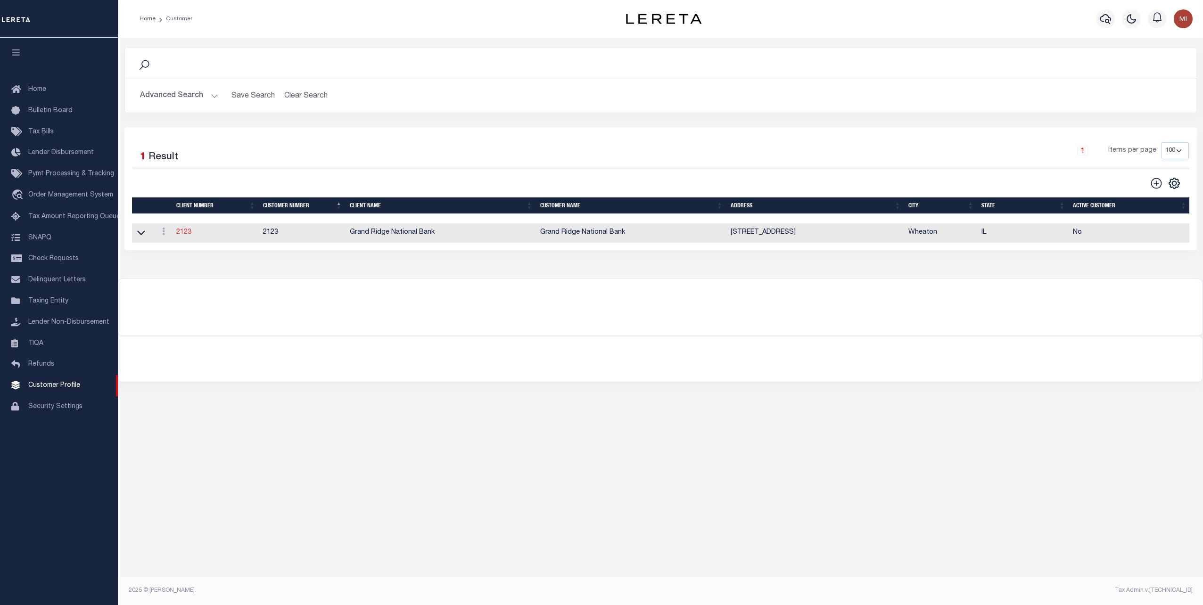
click at [182, 232] on link "2123" at bounding box center [183, 232] width 15 height 7
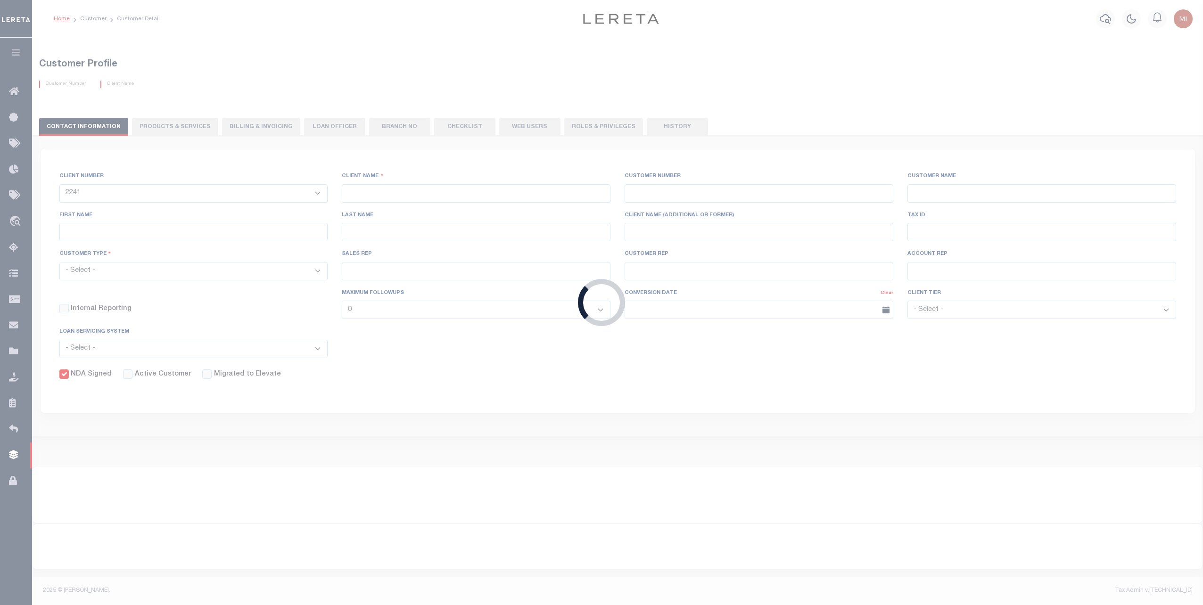
select select
type input "Grand Ridge National Bank"
type input "2123"
type input "Grand Ridge National Bank"
type input "Tony"
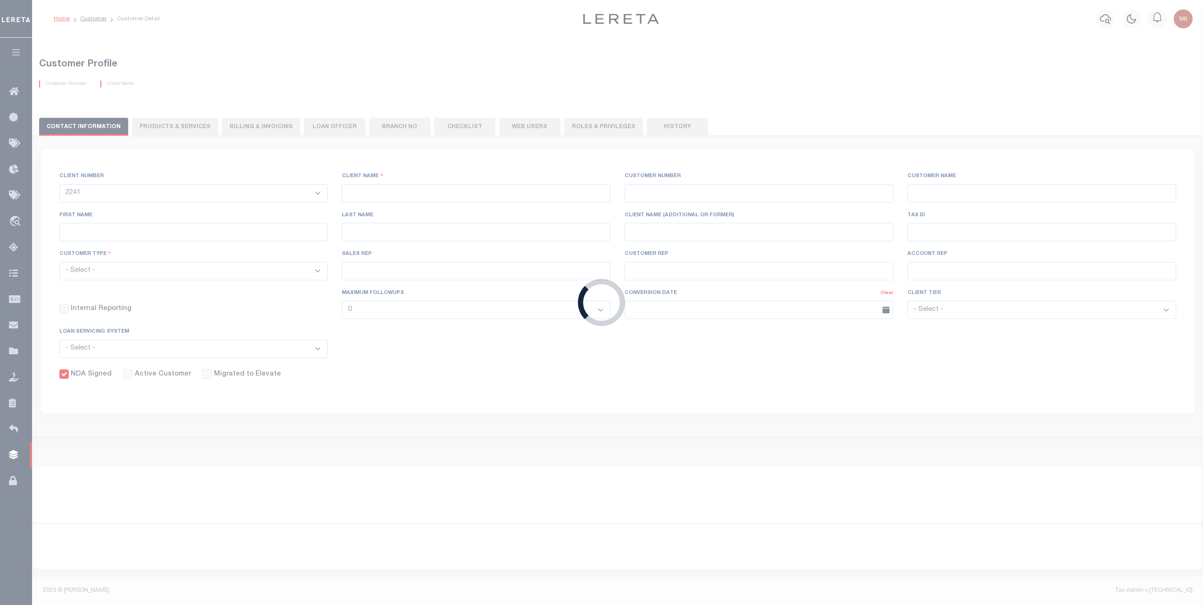
type input "Tummillo"
type input "Shannon Lynch"
checkbox input "true"
select select
type textarea "Redemptions- $25.00 $5.00 per parcel over 4"
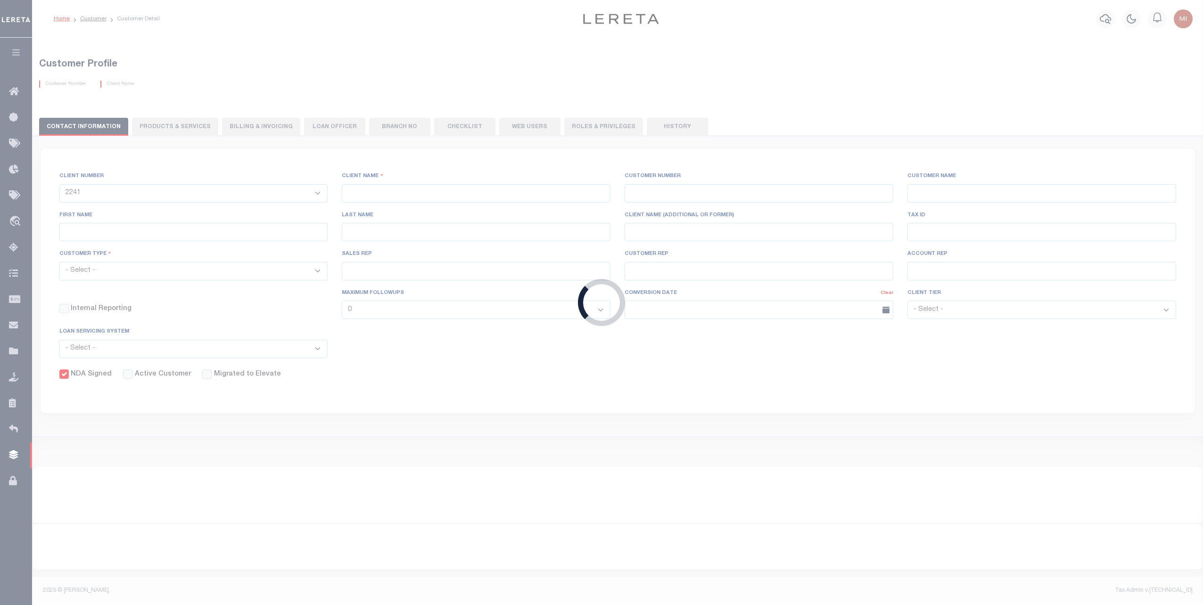
type input "4"
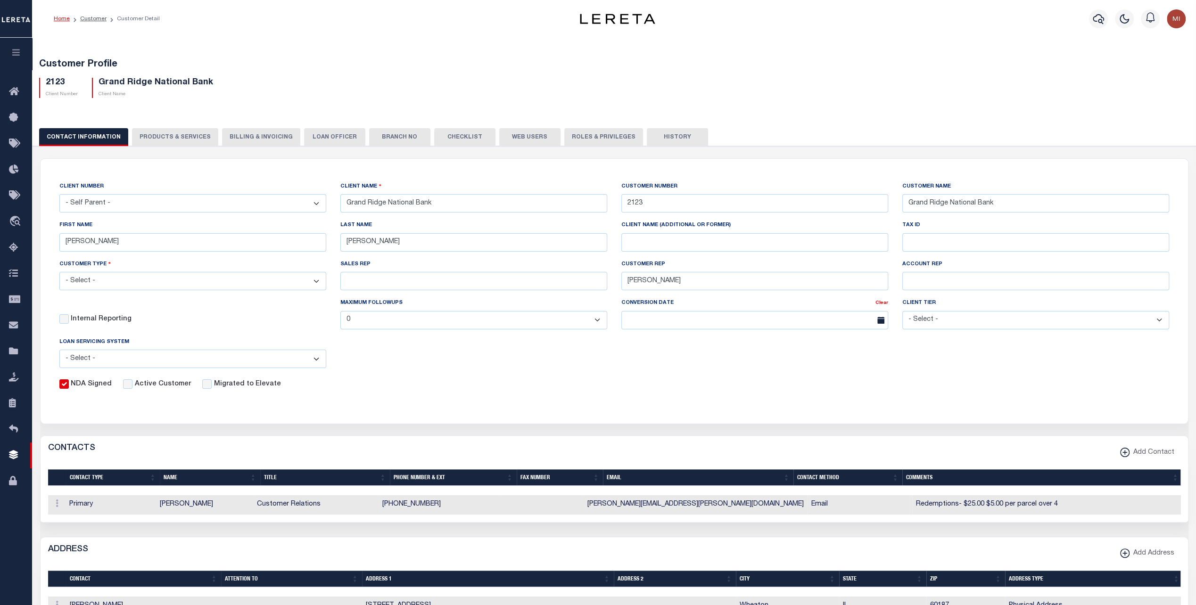
click at [175, 134] on button "PRODUCTS & SERVICES" at bounding box center [175, 137] width 86 height 18
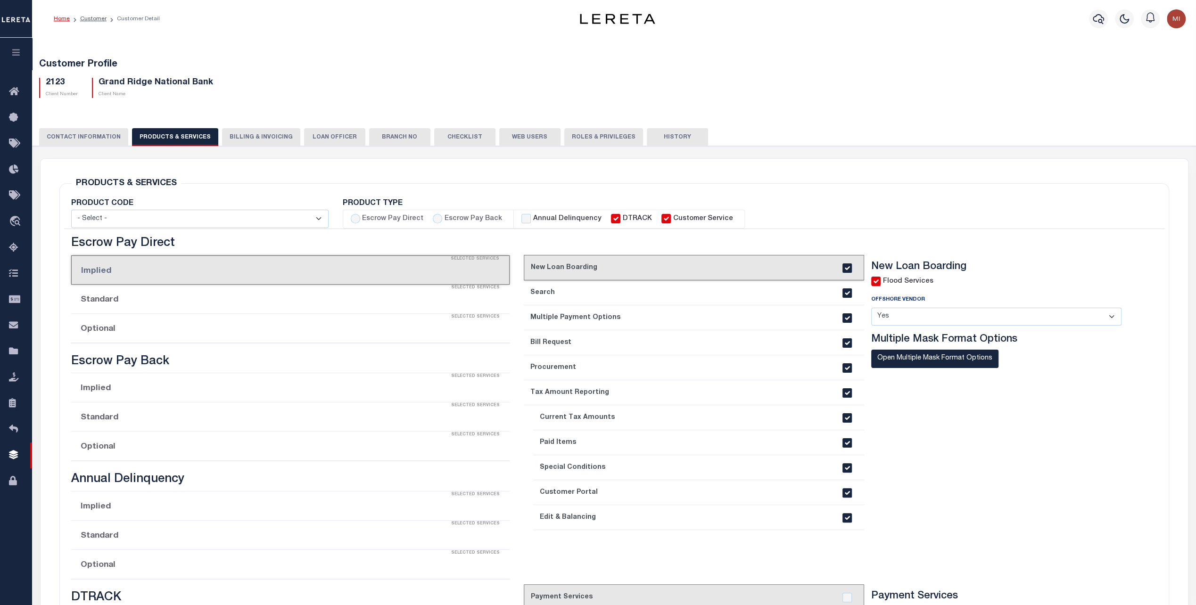
select select "STX"
radio input "true"
checkbox input "true"
type textarea "Redemptions- $25.00 $5.00 per parcel over 4"
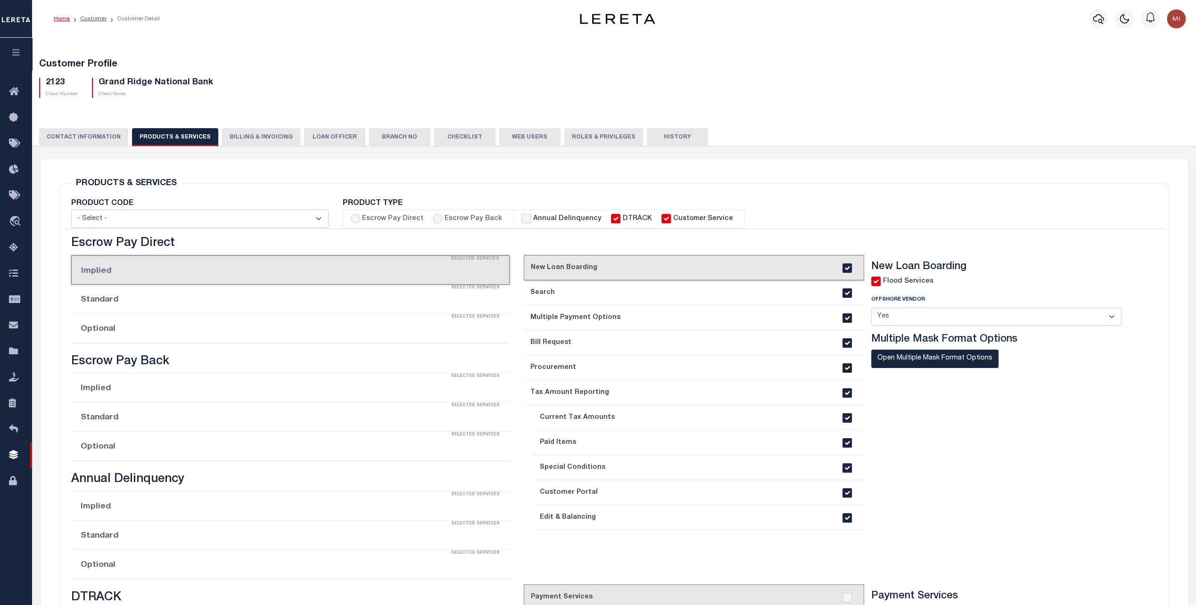
checkbox input "true"
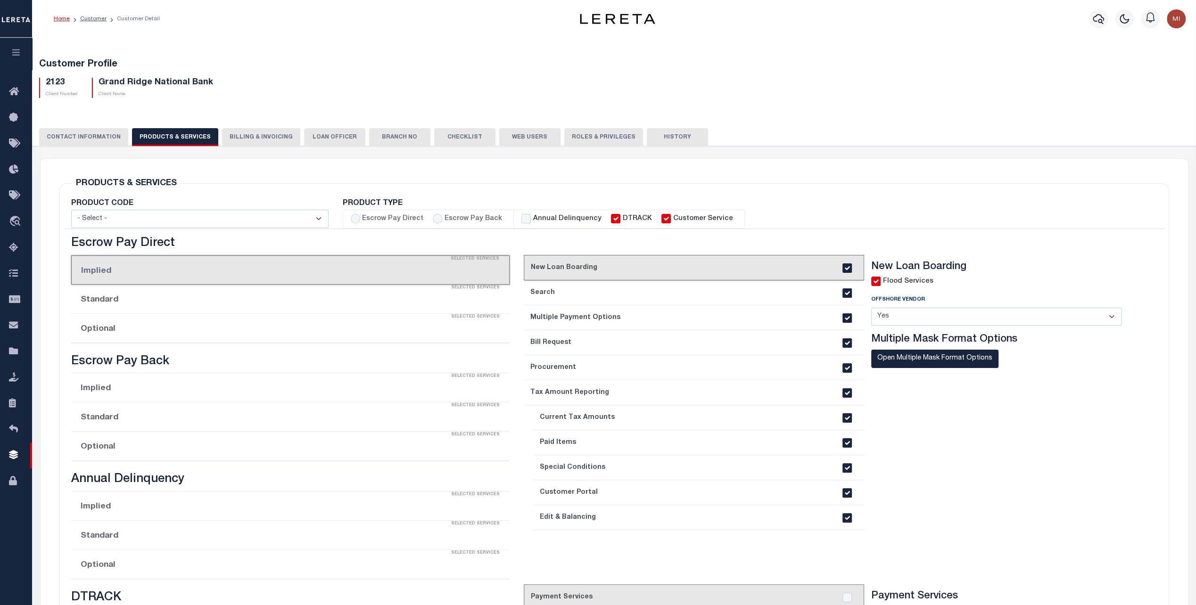
checkbox input "true"
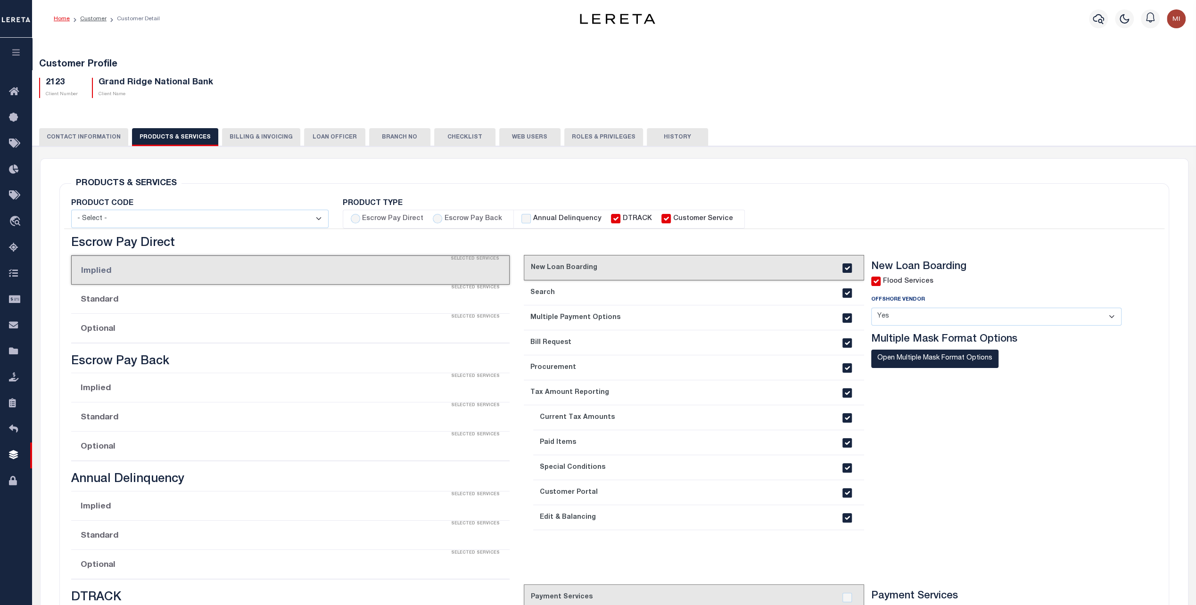
checkbox input "true"
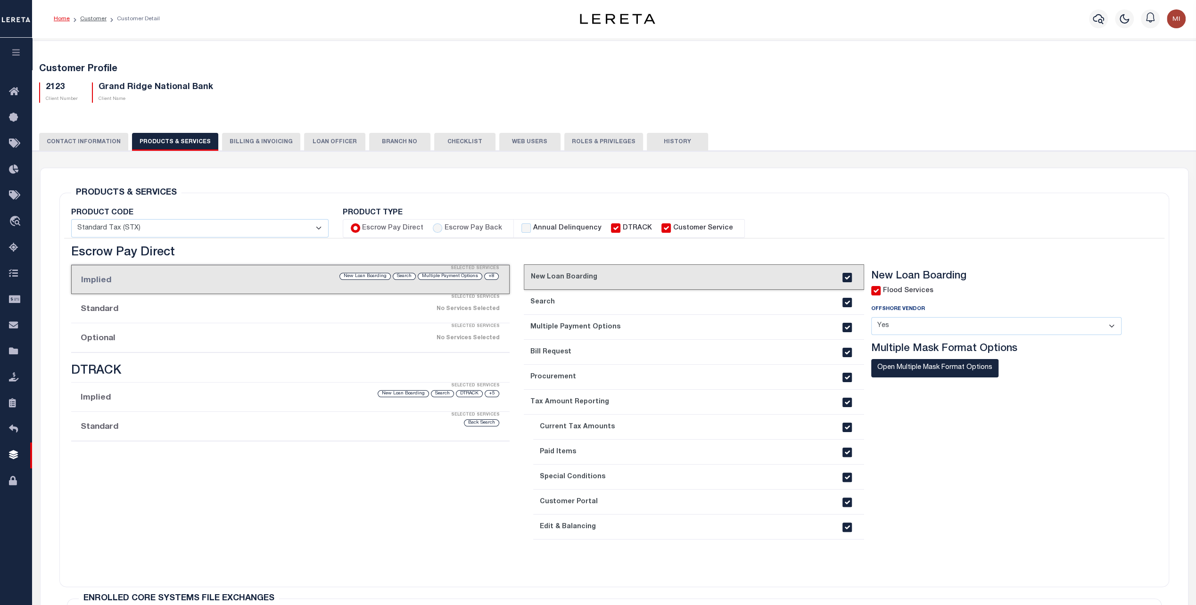
click at [307, 310] on div "No Services Selected" at bounding box center [342, 309] width 315 height 17
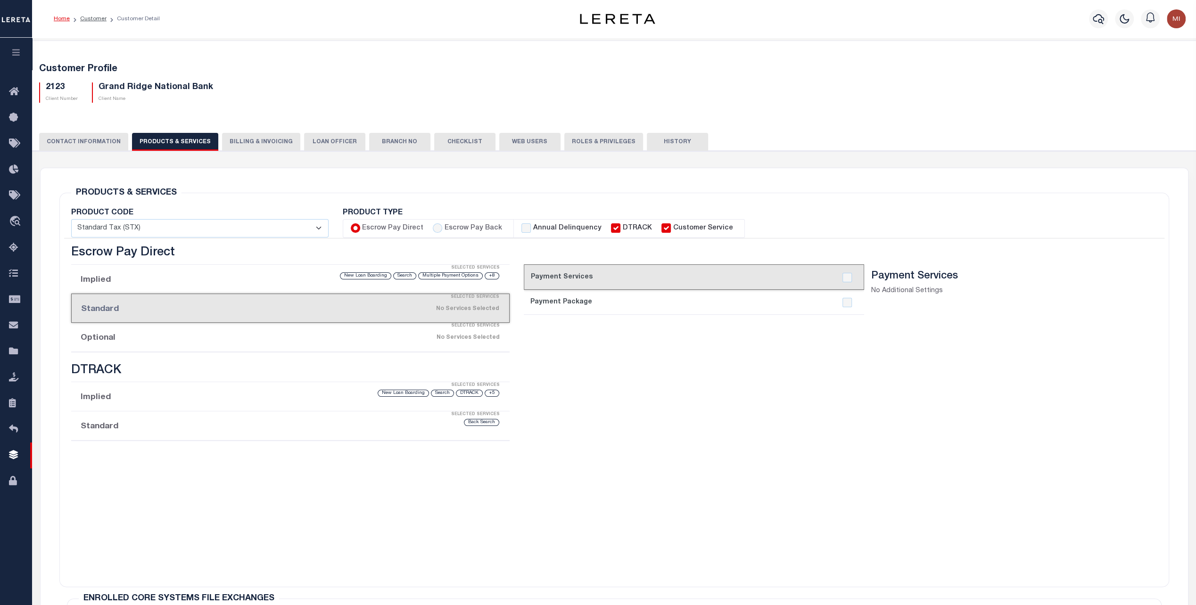
click at [289, 333] on div "Selected Services" at bounding box center [300, 326] width 439 height 19
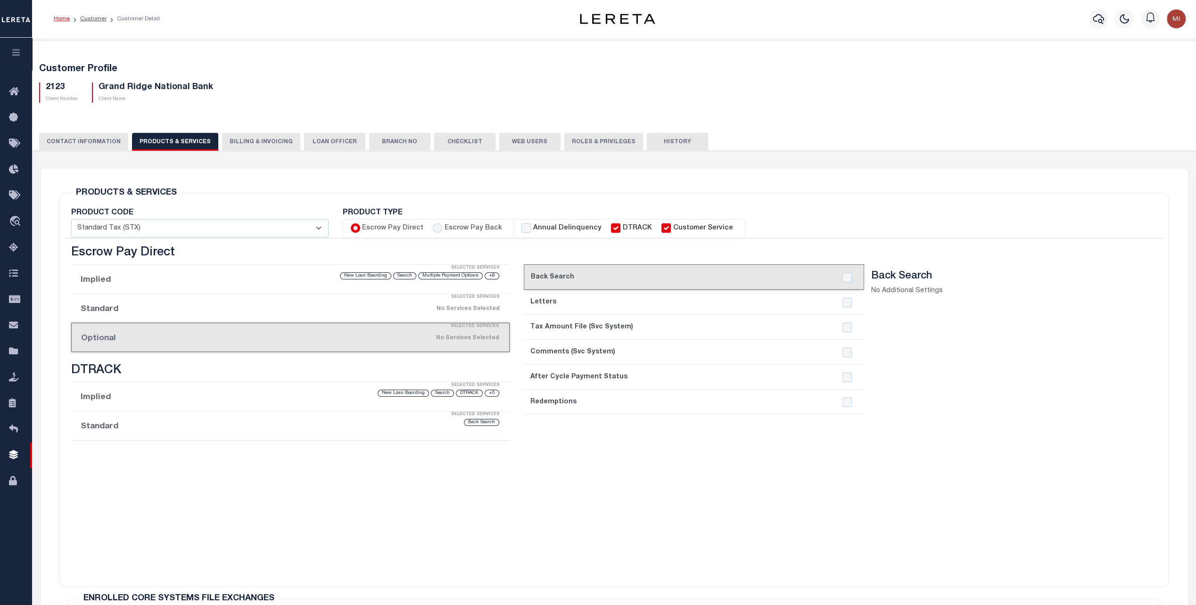
click at [247, 430] on li "Standard Selected Services Back Search" at bounding box center [290, 426] width 439 height 29
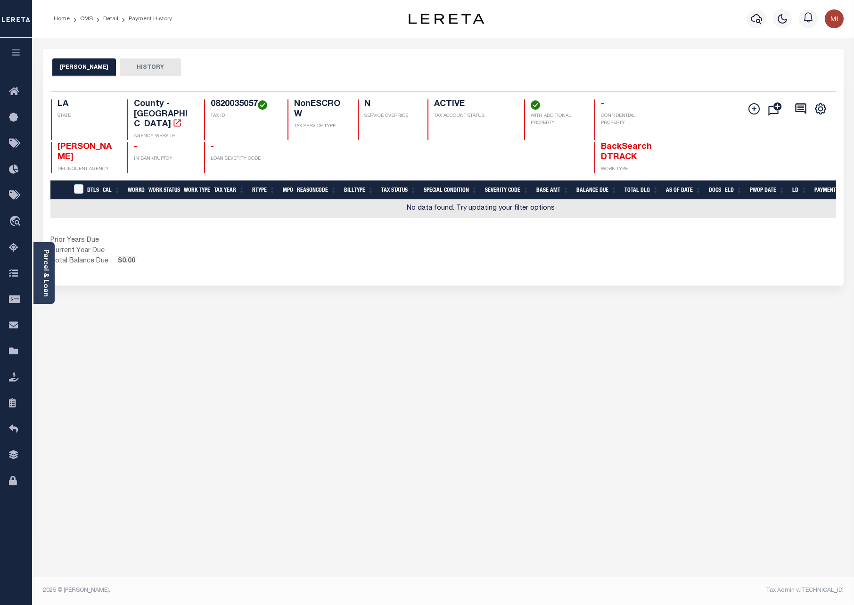
click at [401, 552] on div "[PERSON_NAME] HISTORY Selected 0 Result" at bounding box center [443, 315] width 815 height 532
click at [45, 267] on link "Parcel & Loan" at bounding box center [45, 273] width 7 height 48
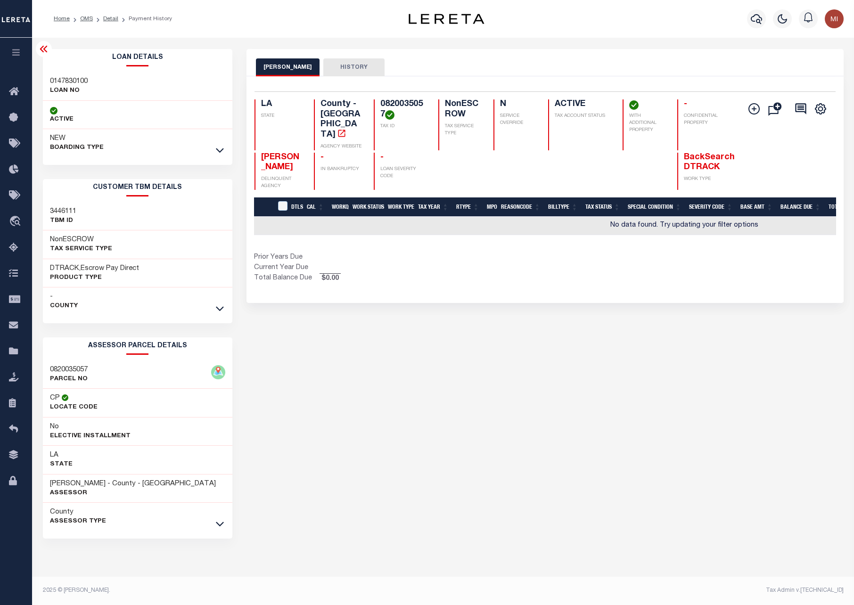
click at [66, 211] on h3 "3446111" at bounding box center [63, 211] width 26 height 9
copy h3 "3446111"
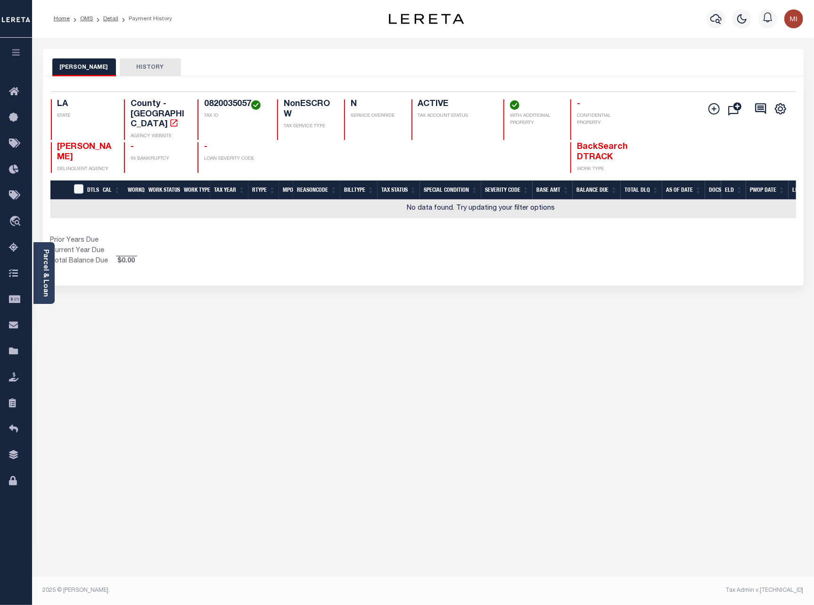
click at [636, 380] on div "[PERSON_NAME] HISTORY Selected 0 Result" at bounding box center [423, 320] width 775 height 542
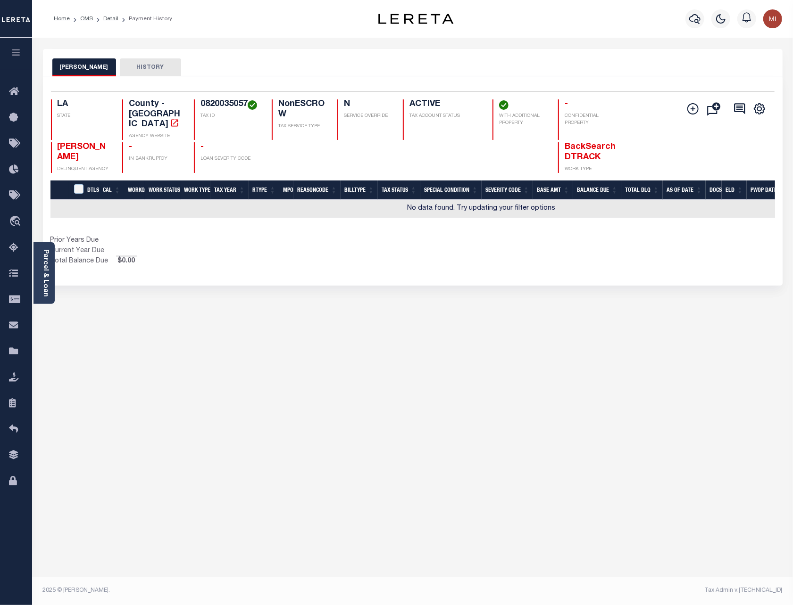
drag, startPoint x: 444, startPoint y: 313, endPoint x: 452, endPoint y: 326, distance: 15.9
click at [445, 313] on div "[PERSON_NAME] HISTORY Selected 0 Result" at bounding box center [413, 320] width 754 height 542
click at [45, 264] on link "Parcel & Loan" at bounding box center [45, 273] width 7 height 48
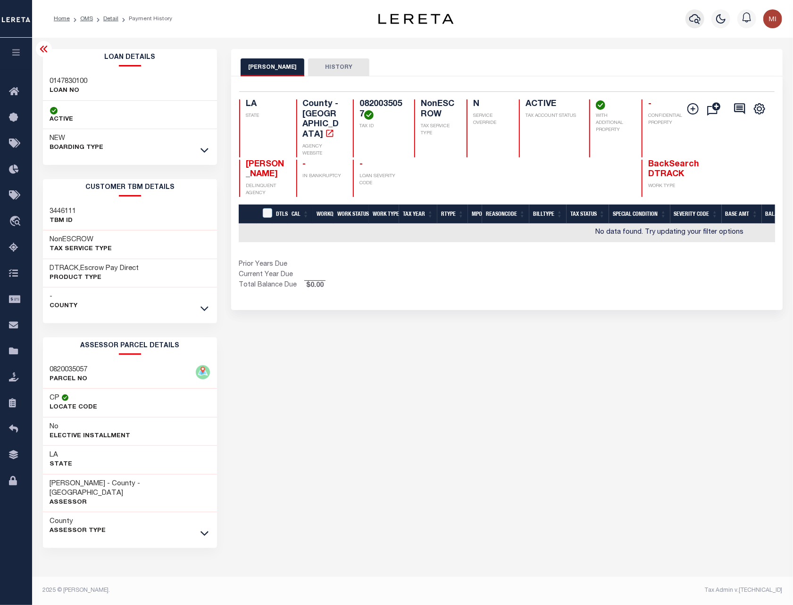
click at [694, 18] on icon "button" at bounding box center [694, 18] width 11 height 11
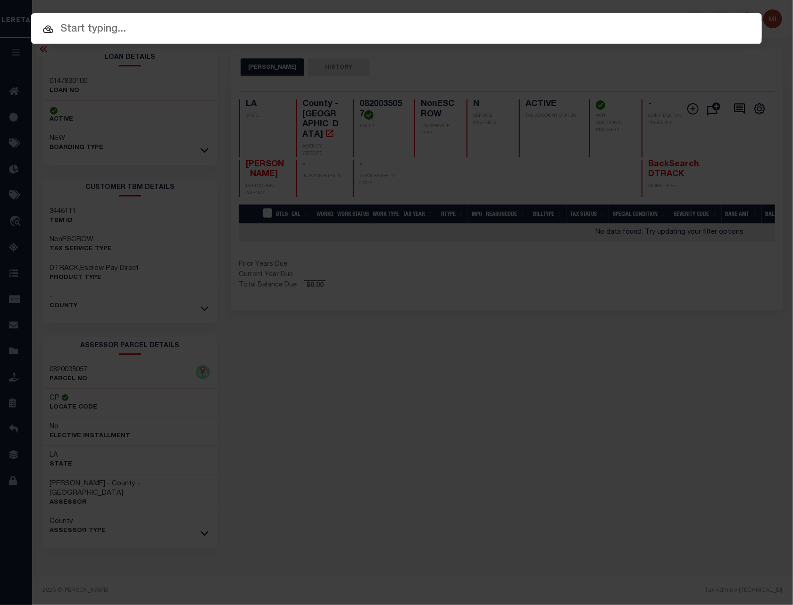
paste input "3330514"
type input "3330514"
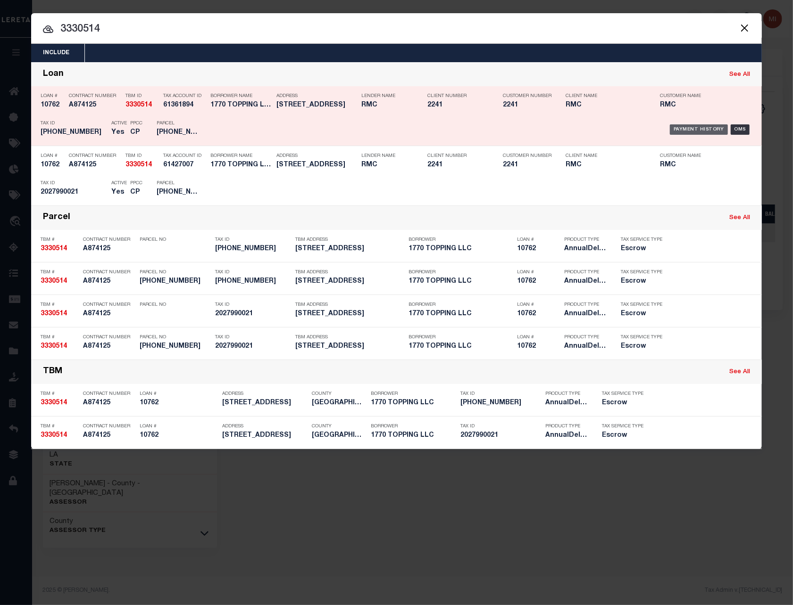
click at [709, 128] on div "Payment History" at bounding box center [699, 129] width 58 height 10
